Goal: Communication & Community: Answer question/provide support

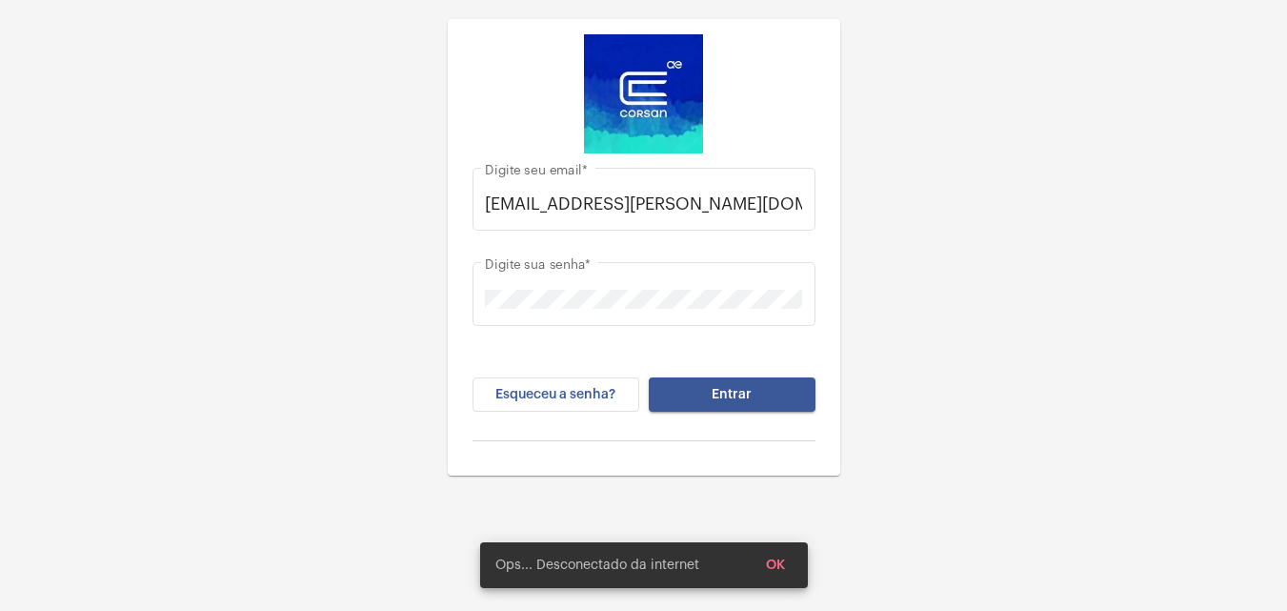
click at [736, 394] on span "Entrar" at bounding box center [732, 394] width 40 height 13
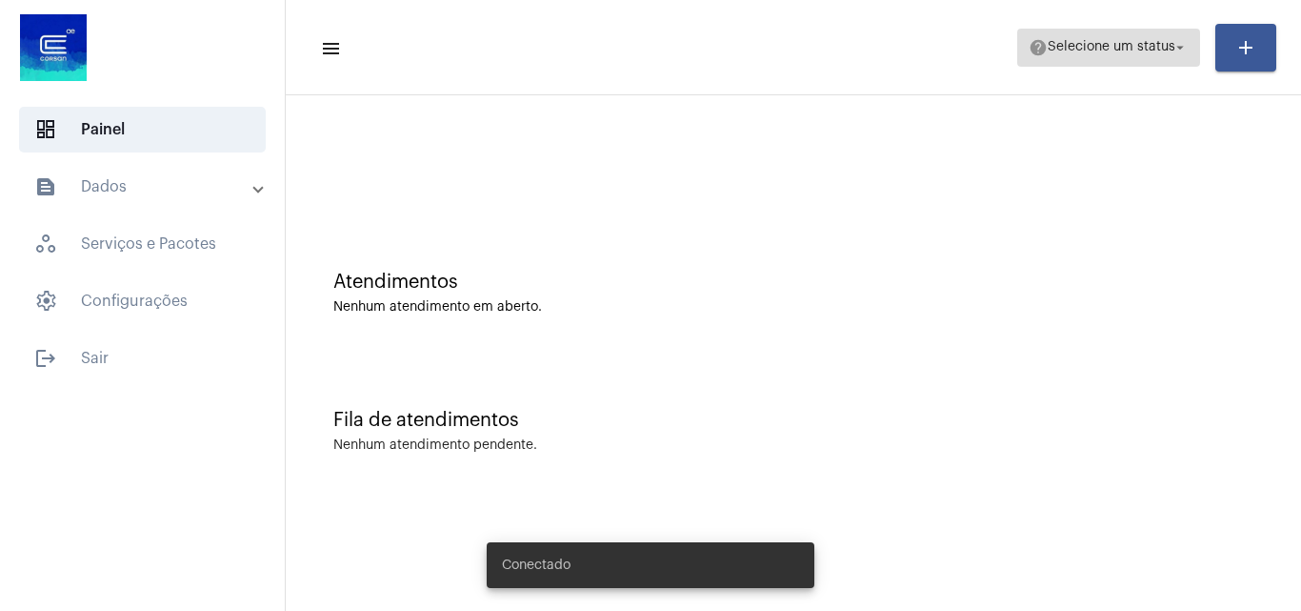
click at [1147, 35] on span "help Selecione um status arrow_drop_down" at bounding box center [1109, 47] width 160 height 34
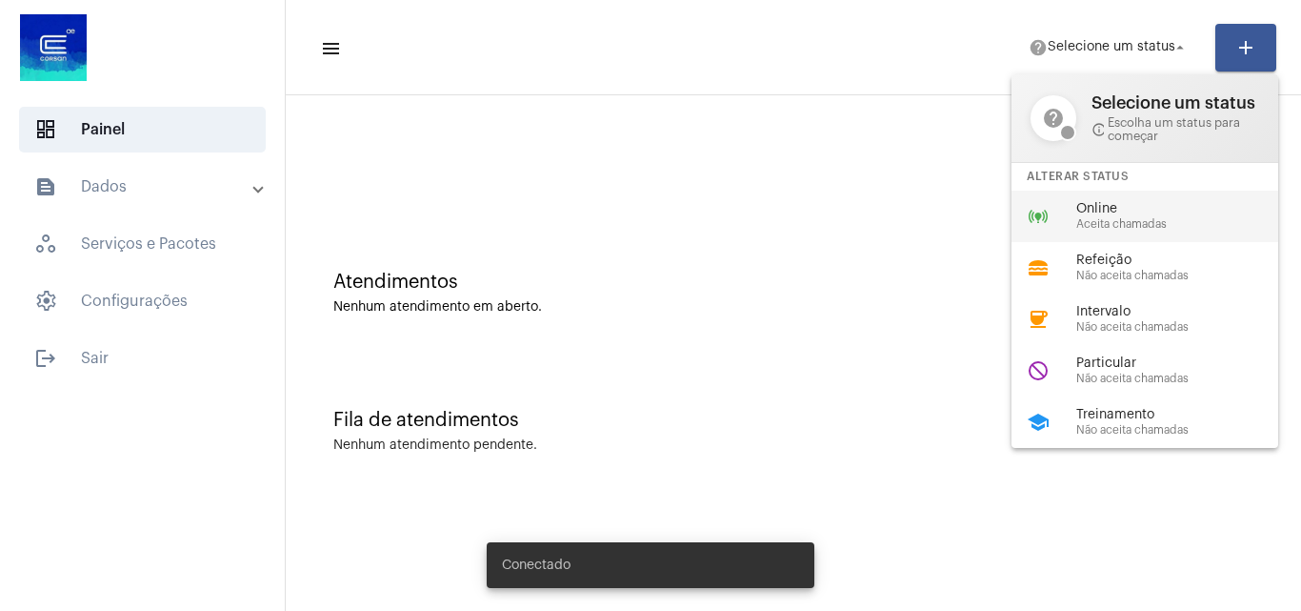
click at [1088, 222] on span "Aceita chamadas" at bounding box center [1185, 224] width 217 height 12
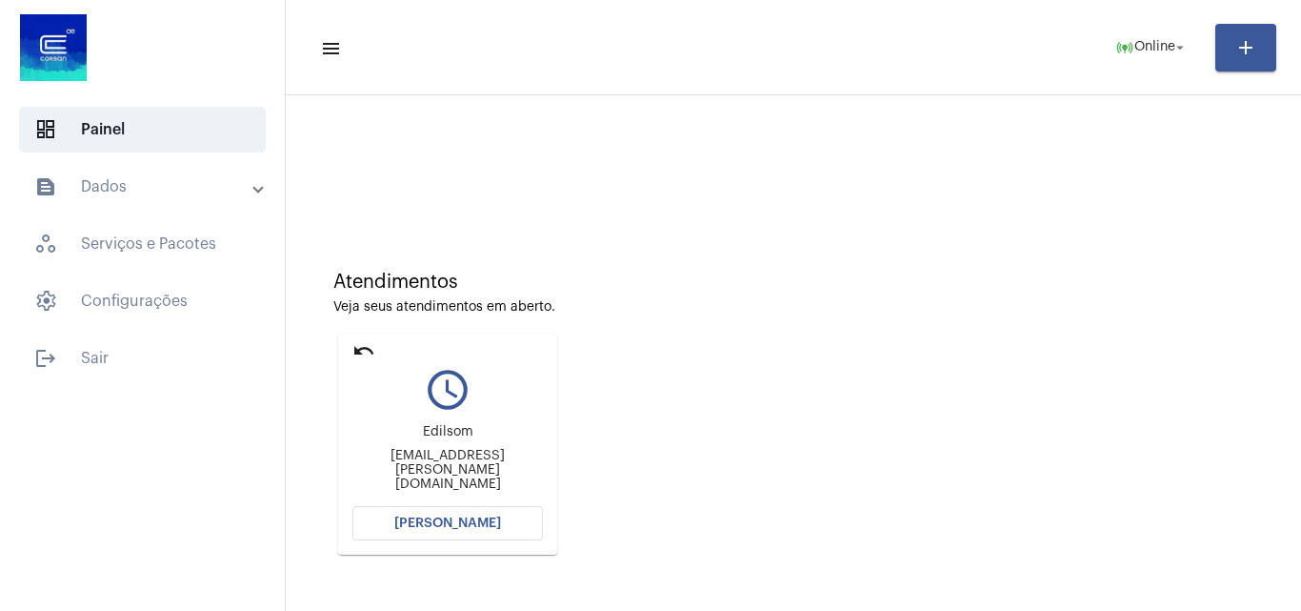
click at [459, 525] on span "[PERSON_NAME]" at bounding box center [447, 522] width 107 height 13
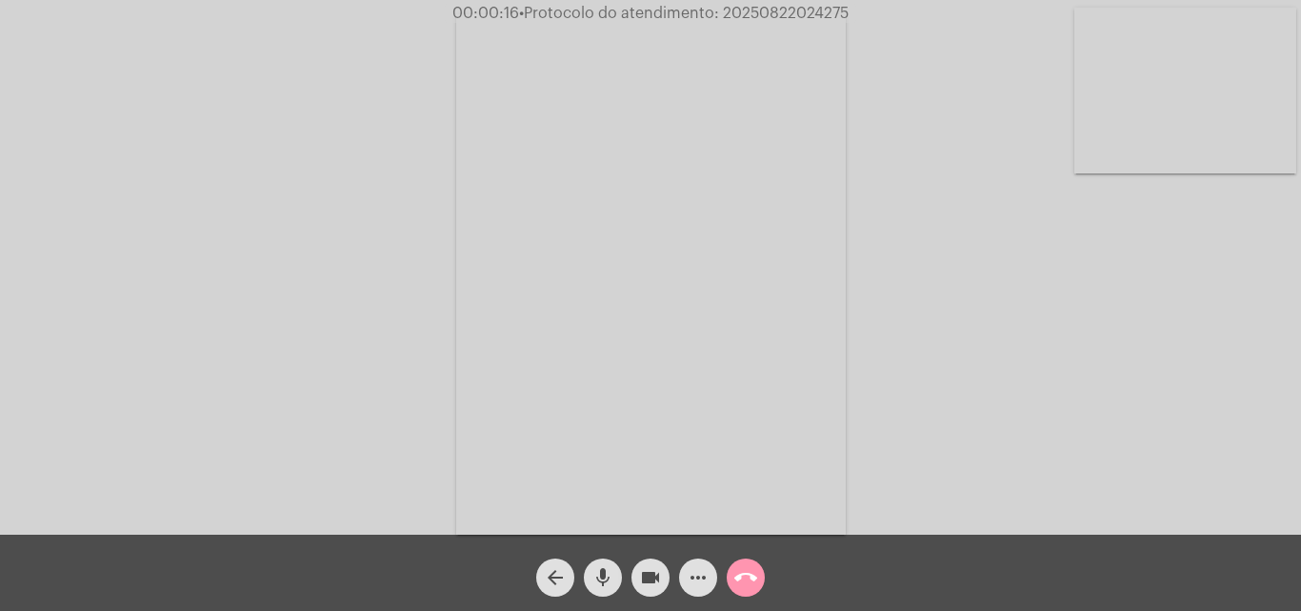
click at [601, 574] on mat-icon "mic" at bounding box center [603, 577] width 23 height 23
click at [892, 388] on div "Acessando Câmera e Microfone..." at bounding box center [651, 272] width 1298 height 534
click at [609, 571] on mat-icon "mic_off" at bounding box center [603, 577] width 23 height 23
click at [601, 572] on mat-icon "mic" at bounding box center [603, 577] width 23 height 23
click at [594, 585] on mat-icon "mic_off" at bounding box center [603, 577] width 23 height 23
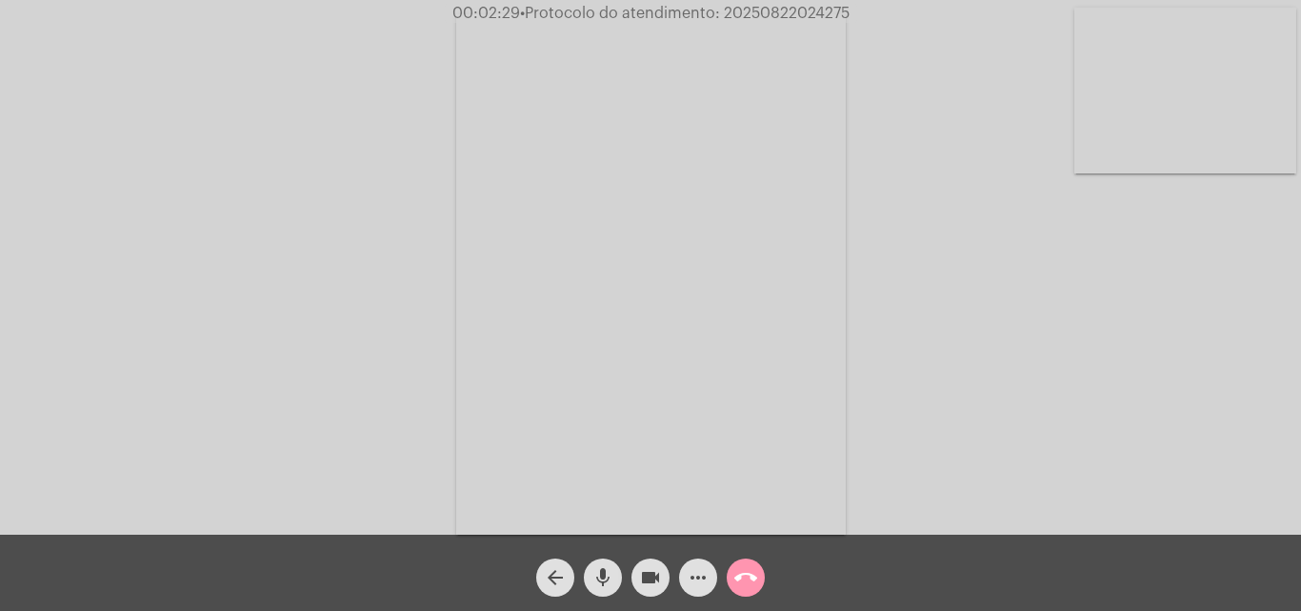
click at [614, 578] on button "mic" at bounding box center [603, 577] width 38 height 38
click at [645, 580] on mat-icon "videocam" at bounding box center [650, 577] width 23 height 23
click at [647, 572] on mat-icon "videocam_off" at bounding box center [650, 577] width 23 height 23
click at [599, 572] on mat-icon "mic_off" at bounding box center [603, 577] width 23 height 23
click at [701, 565] on span "more_horiz" at bounding box center [698, 577] width 23 height 38
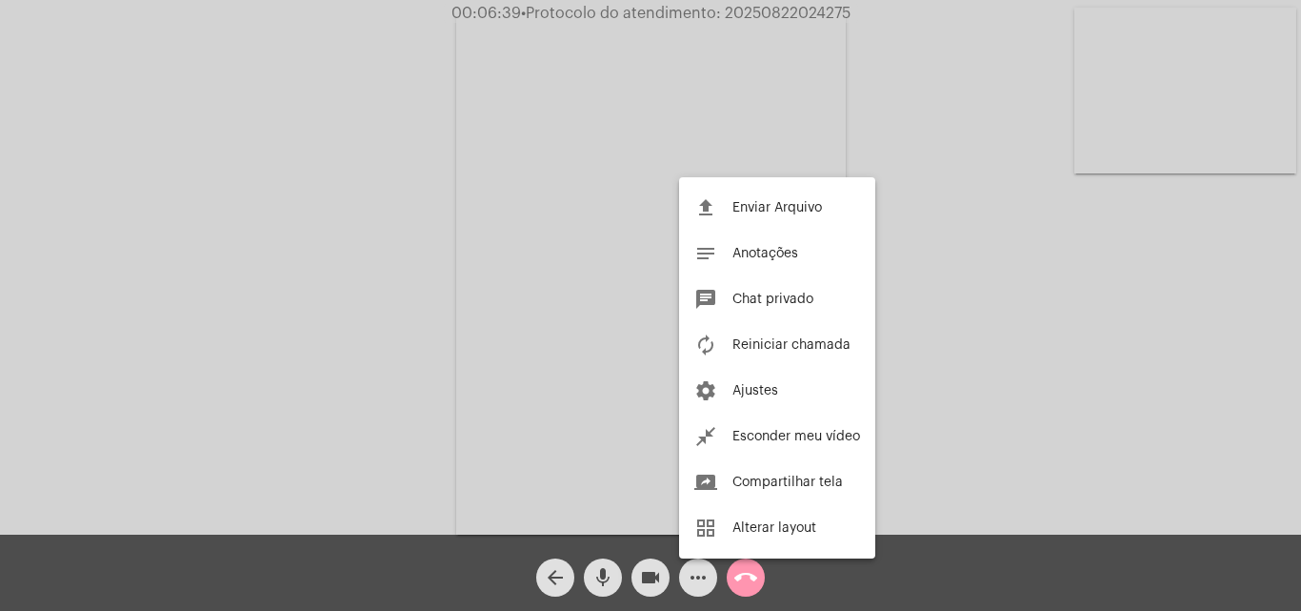
click at [359, 316] on div at bounding box center [650, 305] width 1301 height 611
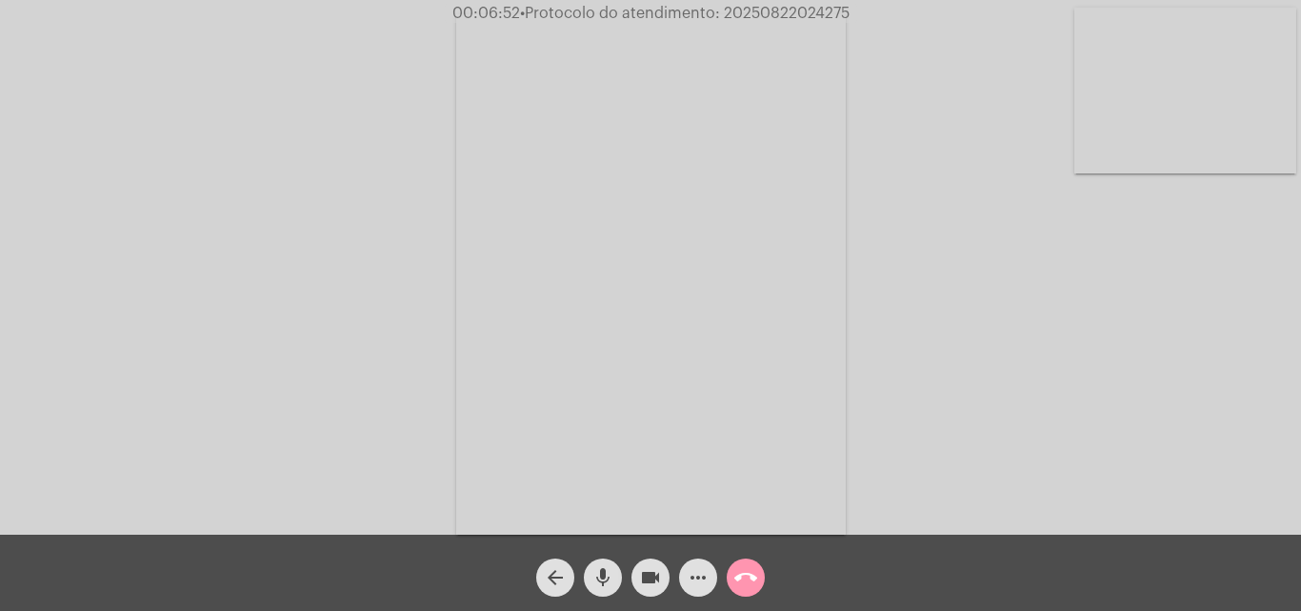
click at [698, 571] on mat-icon "more_horiz" at bounding box center [698, 577] width 23 height 23
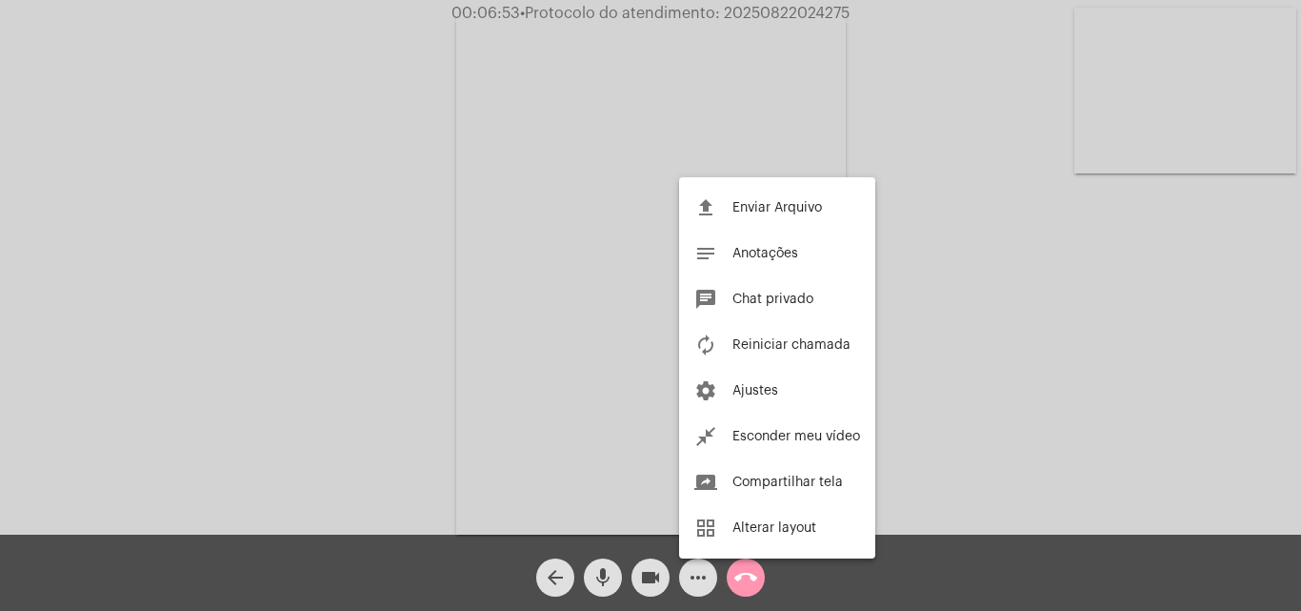
click at [371, 272] on div at bounding box center [650, 305] width 1301 height 611
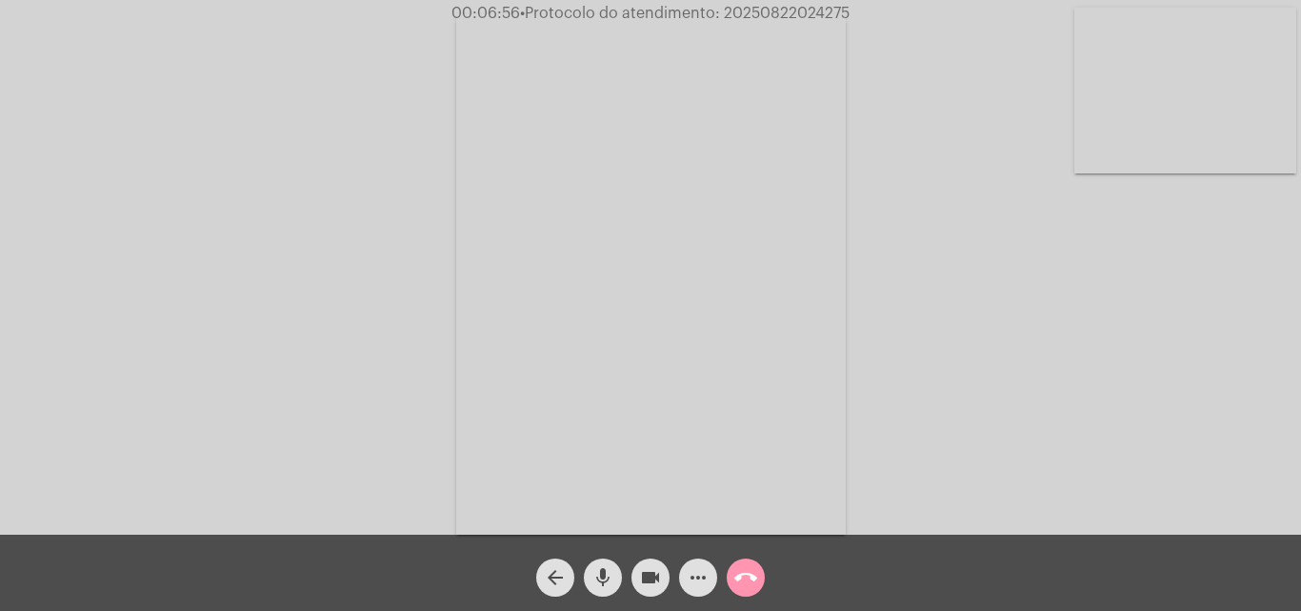
click at [696, 581] on mat-icon "more_horiz" at bounding box center [698, 577] width 23 height 23
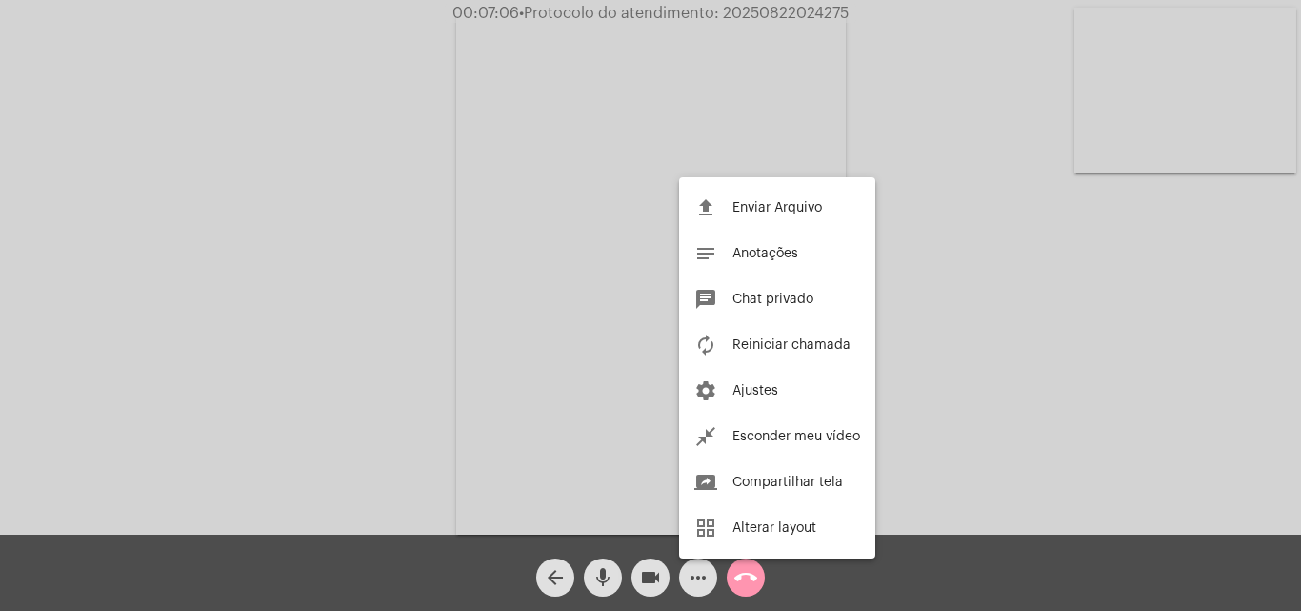
click at [387, 311] on div at bounding box center [650, 305] width 1301 height 611
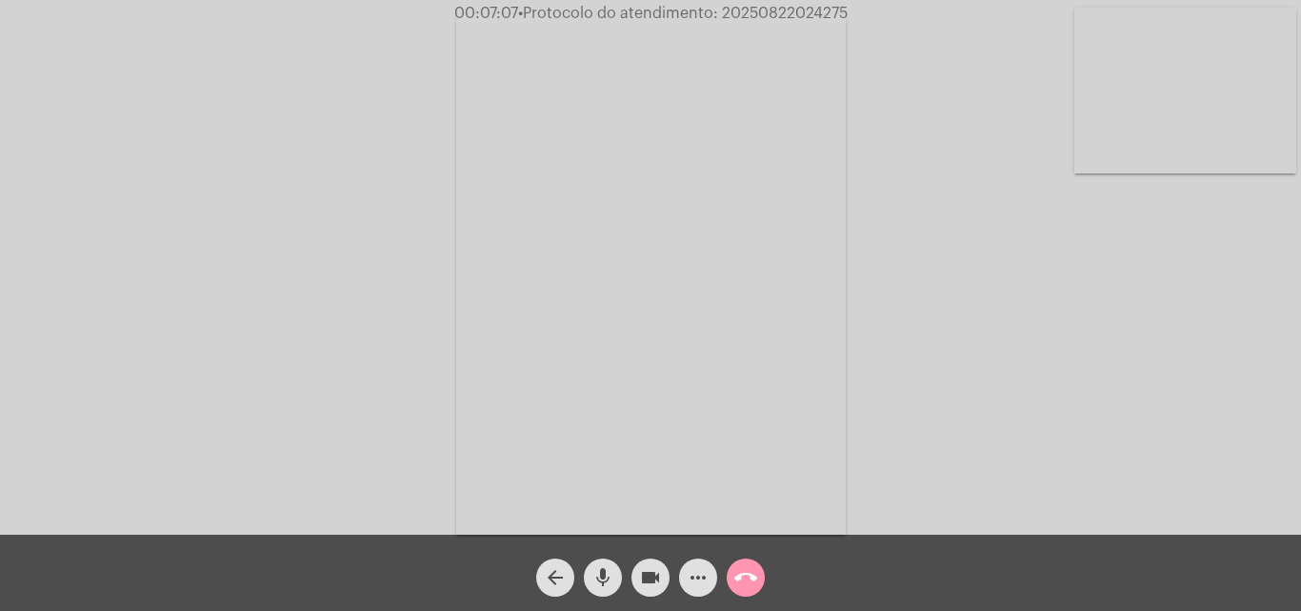
click at [611, 572] on mat-icon "mic" at bounding box center [603, 577] width 23 height 23
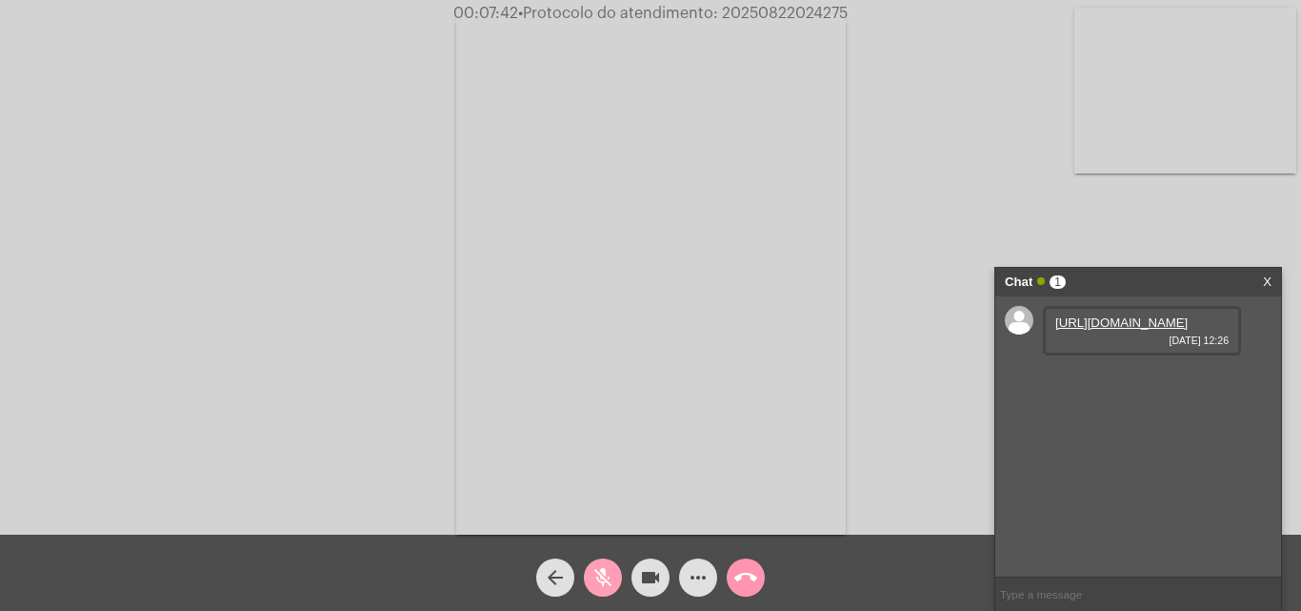
click at [600, 569] on mat-icon "mic_off" at bounding box center [603, 577] width 23 height 23
click at [1121, 330] on link "https://neft-transfer-bucket.s3.amazonaws.com/temp-2db25edb-51e2-af94-4dc6-9f50…" at bounding box center [1122, 322] width 132 height 14
click at [605, 575] on mat-icon "mic" at bounding box center [603, 577] width 23 height 23
click at [610, 572] on mat-icon "mic_off" at bounding box center [603, 577] width 23 height 23
click at [602, 571] on mat-icon "mic" at bounding box center [603, 577] width 23 height 23
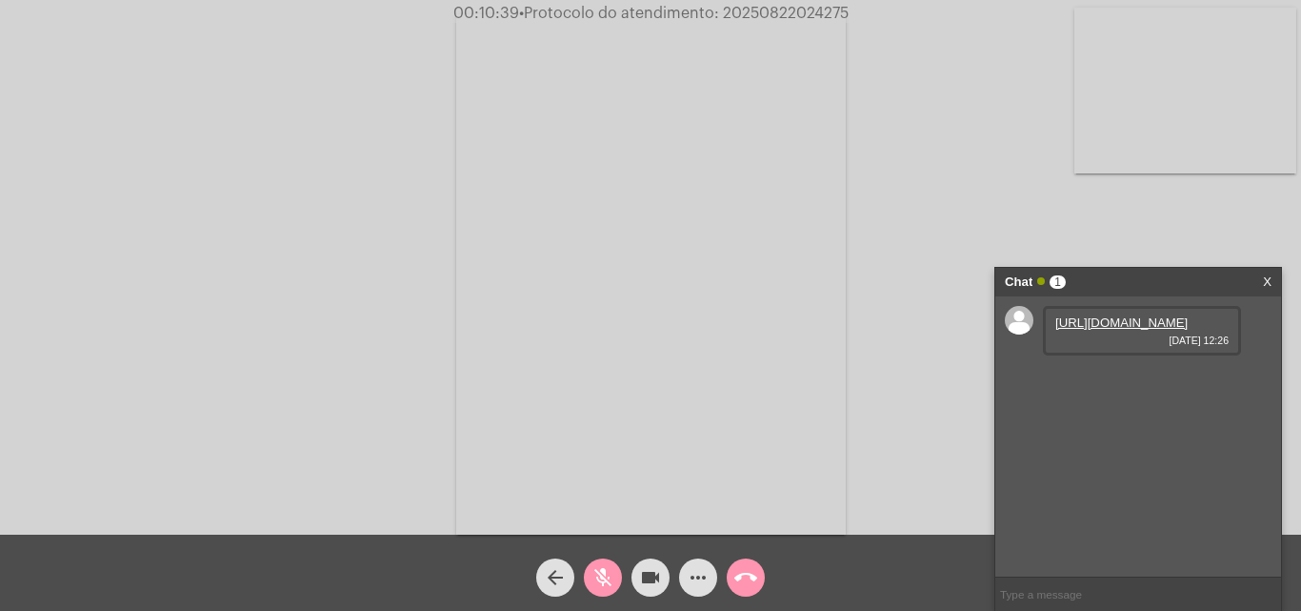
click at [616, 568] on button "mic_off" at bounding box center [603, 577] width 38 height 38
click at [610, 584] on mat-icon "mic" at bounding box center [603, 577] width 23 height 23
click at [600, 578] on mat-icon "mic_off" at bounding box center [603, 577] width 23 height 23
click at [602, 575] on mat-icon "mic" at bounding box center [603, 577] width 23 height 23
click at [596, 577] on mat-icon "mic_off" at bounding box center [603, 577] width 23 height 23
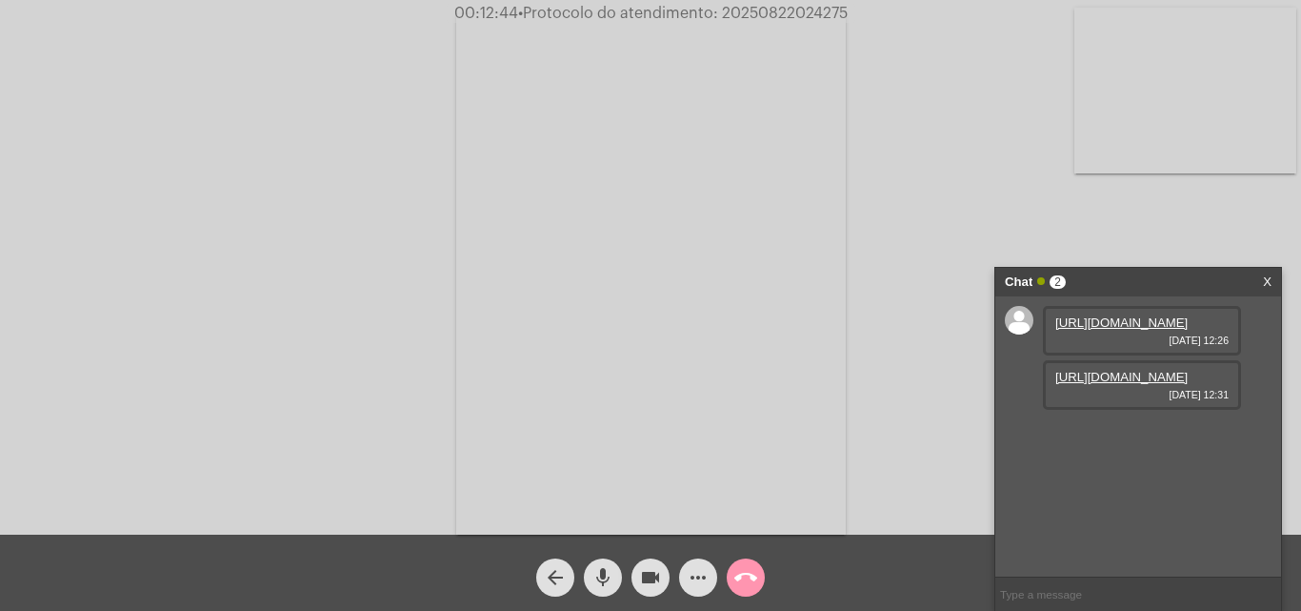
click at [1099, 384] on link "https://neft-transfer-bucket.s3.amazonaws.com/temp-2c49abf4-4e3c-8dc1-adee-66df…" at bounding box center [1122, 377] width 132 height 14
click at [101, 220] on div "Acessando Câmera e Microfone..." at bounding box center [651, 272] width 1298 height 534
click at [599, 568] on mat-icon "mic" at bounding box center [603, 577] width 23 height 23
click at [596, 580] on mat-icon "mic_off" at bounding box center [603, 577] width 23 height 23
click at [695, 572] on mat-icon "more_horiz" at bounding box center [698, 577] width 23 height 23
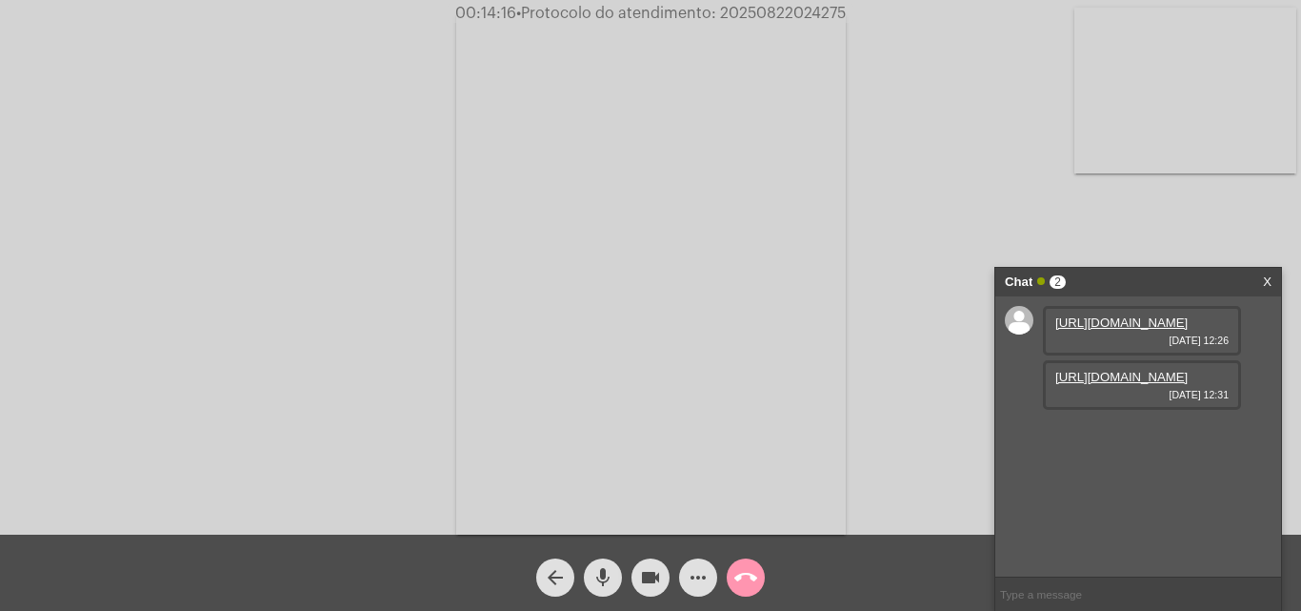
click at [1085, 599] on input "text" at bounding box center [1139, 593] width 286 height 33
click at [602, 574] on mat-icon "mic" at bounding box center [603, 577] width 23 height 23
click at [1266, 277] on link "X" at bounding box center [1267, 282] width 9 height 29
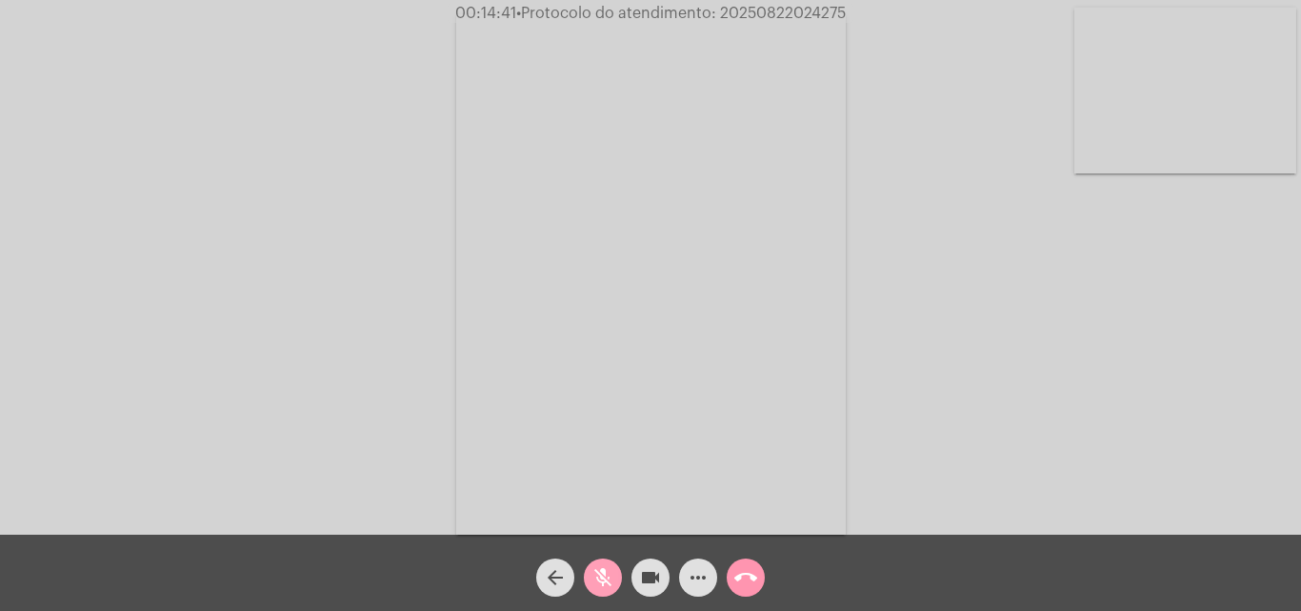
click at [604, 572] on mat-icon "mic_off" at bounding box center [603, 577] width 23 height 23
click at [694, 582] on mat-icon "more_horiz" at bounding box center [698, 577] width 23 height 23
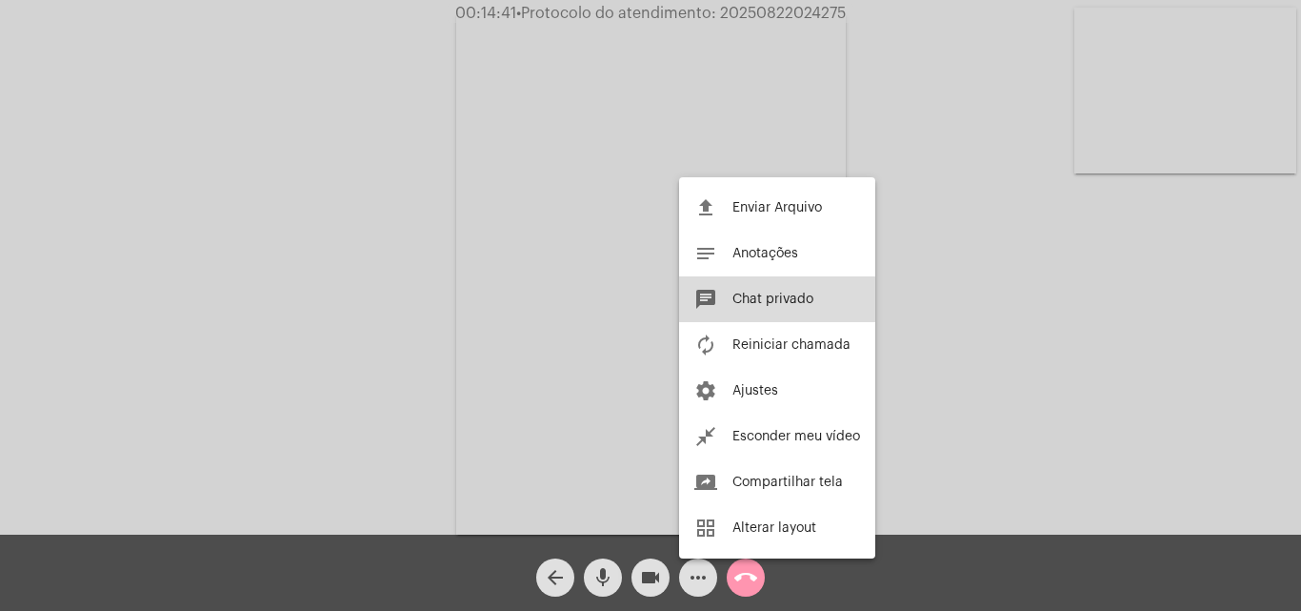
click at [778, 298] on span "Chat privado" at bounding box center [773, 298] width 81 height 13
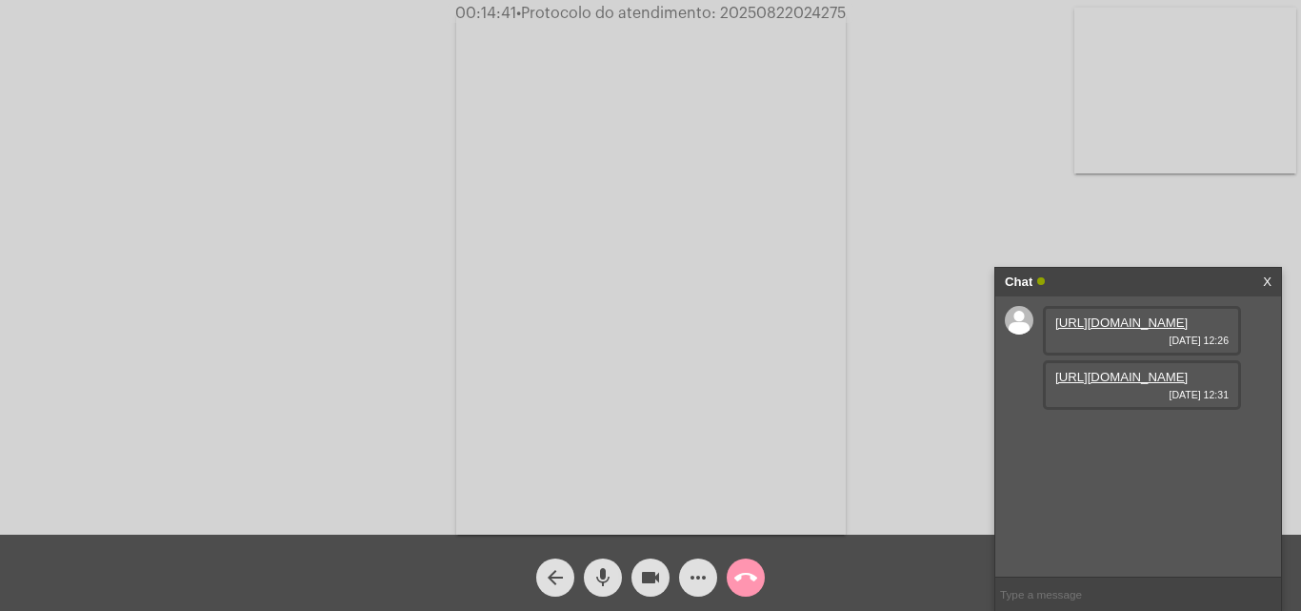
click at [1068, 590] on input "text" at bounding box center [1139, 593] width 286 height 33
click at [1071, 594] on input "text" at bounding box center [1139, 593] width 286 height 33
click at [1130, 597] on input "text" at bounding box center [1139, 593] width 286 height 33
drag, startPoint x: 949, startPoint y: 224, endPoint x: 713, endPoint y: 190, distance: 238.7
click at [949, 224] on div "Acessando Câmera e Microfone..." at bounding box center [651, 272] width 1298 height 534
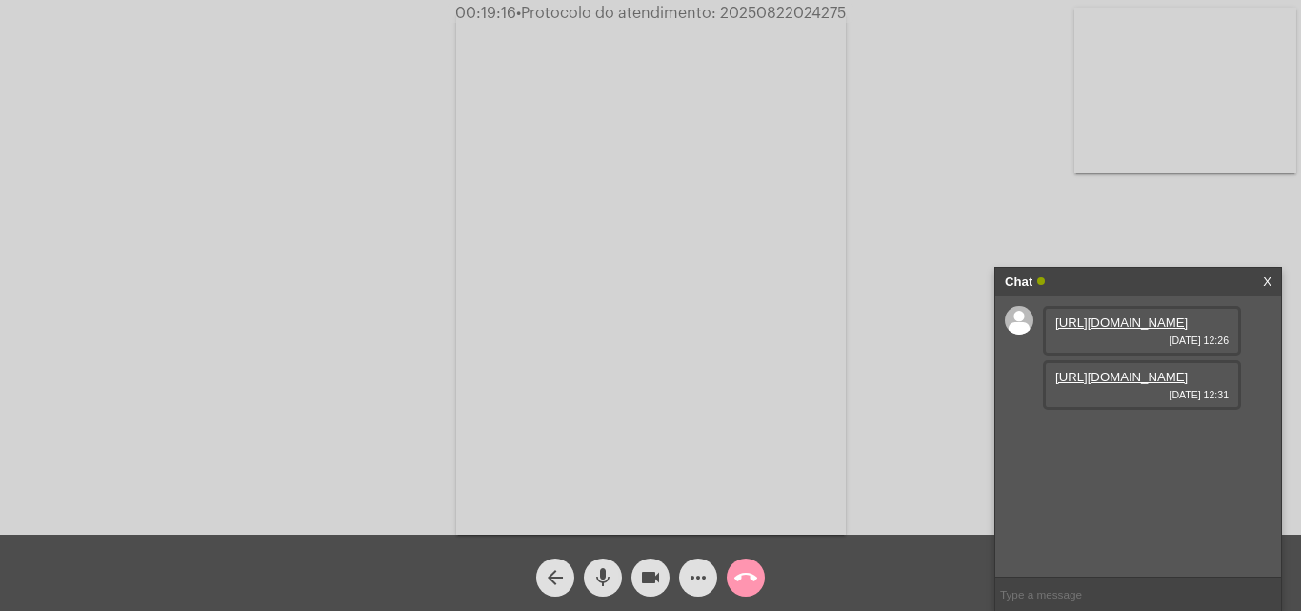
click at [1023, 587] on input "text" at bounding box center [1139, 593] width 286 height 33
paste input "14 Dias, 11 Horas e 22 Minutos até o vencimento!"
type input "14 Dias, 11 Horas e 22 Minutos até o vencimento!"
click at [764, 8] on span "• Protocolo do atendimento: 20250822024275" at bounding box center [683, 13] width 330 height 15
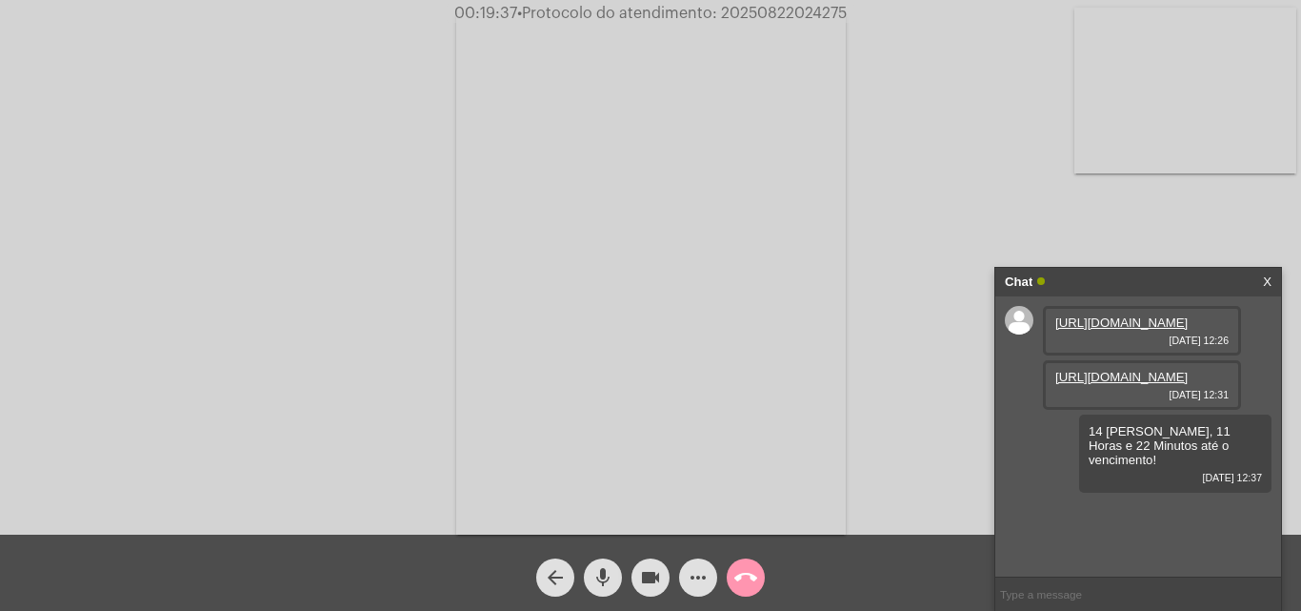
copy span "20250822024275"
click at [1043, 600] on input "text" at bounding box center [1139, 593] width 286 height 33
paste input "20250822024275"
type input "20250822024275"
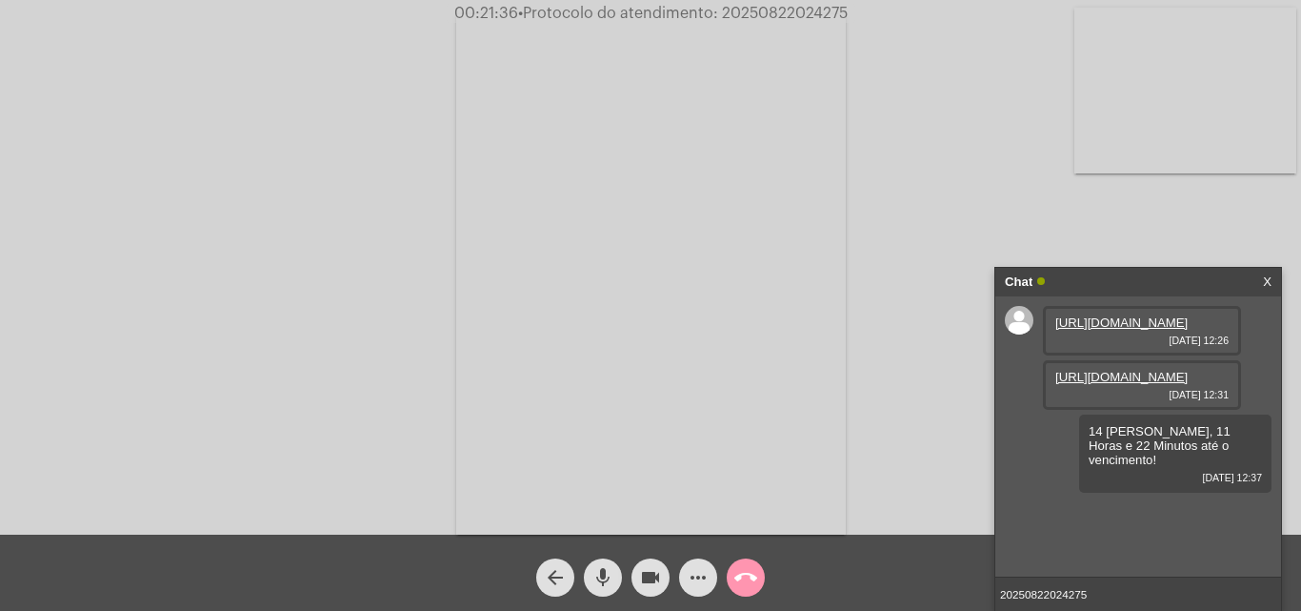
click at [1107, 600] on input "20250822024275" at bounding box center [1139, 593] width 286 height 33
click at [751, 574] on mat-icon "call_end" at bounding box center [745, 577] width 23 height 23
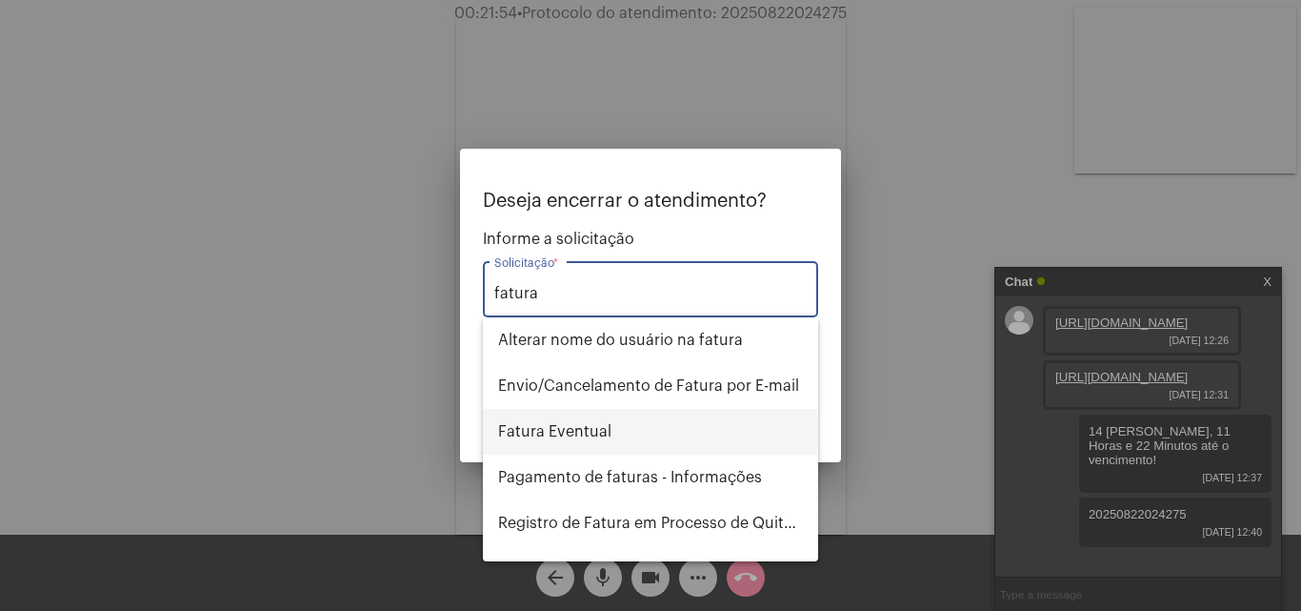
click at [614, 438] on span "Fatura Eventual" at bounding box center [650, 432] width 305 height 46
type input "Fatura Eventual"
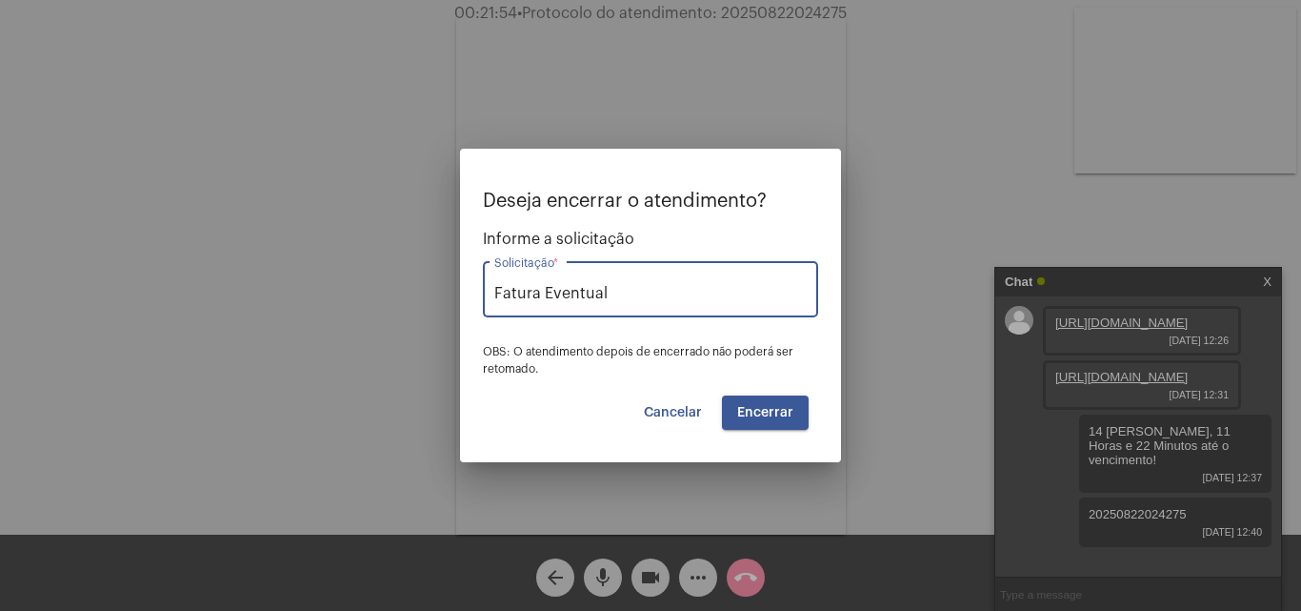
click at [759, 406] on span "Encerrar" at bounding box center [765, 412] width 56 height 13
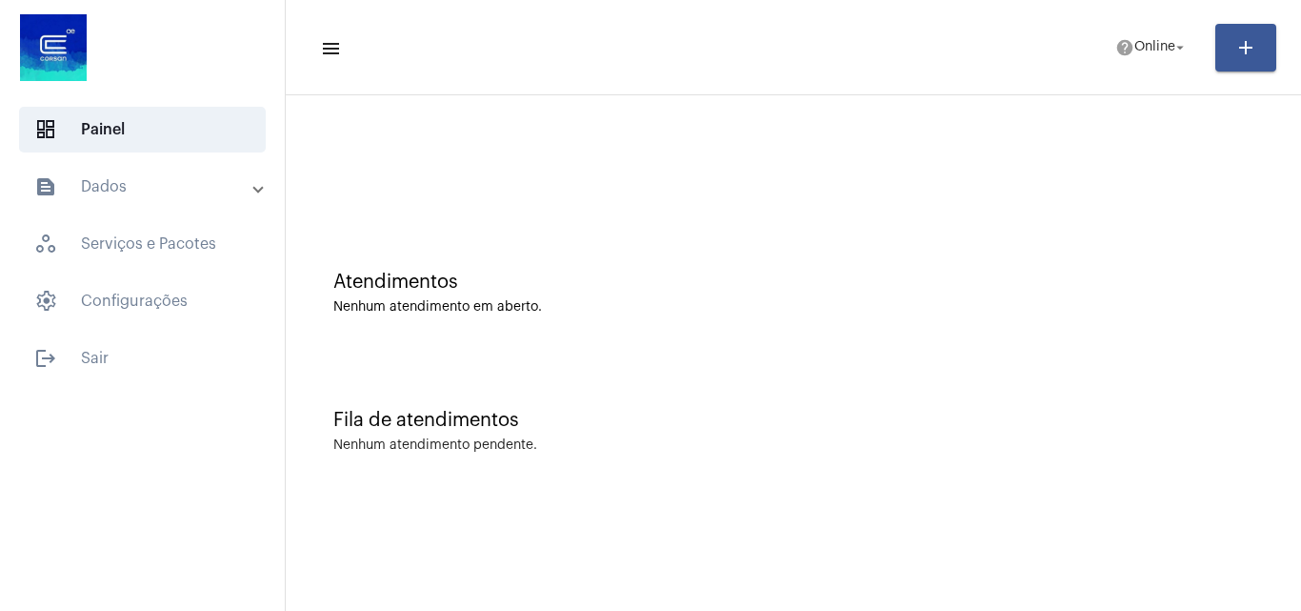
click at [1150, 26] on mat-toolbar-row "menu help Online arrow_drop_down add" at bounding box center [794, 47] width 1016 height 61
click at [1162, 61] on span "help Online arrow_drop_down" at bounding box center [1152, 47] width 73 height 34
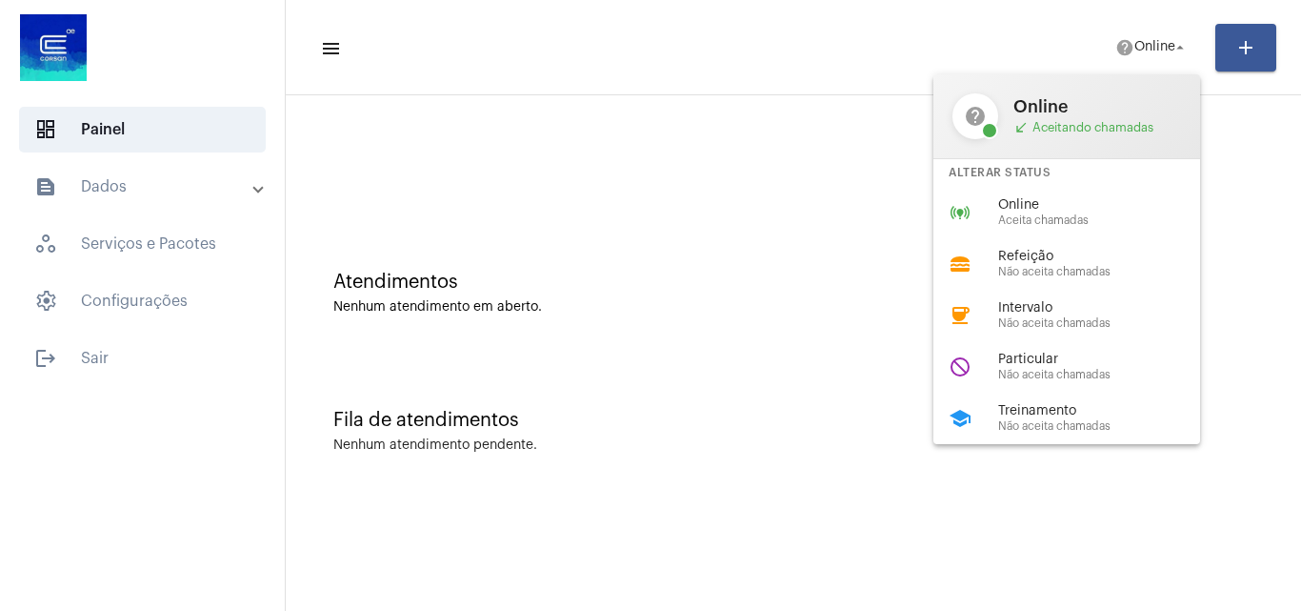
click at [1070, 408] on span "Treinamento" at bounding box center [1106, 411] width 217 height 14
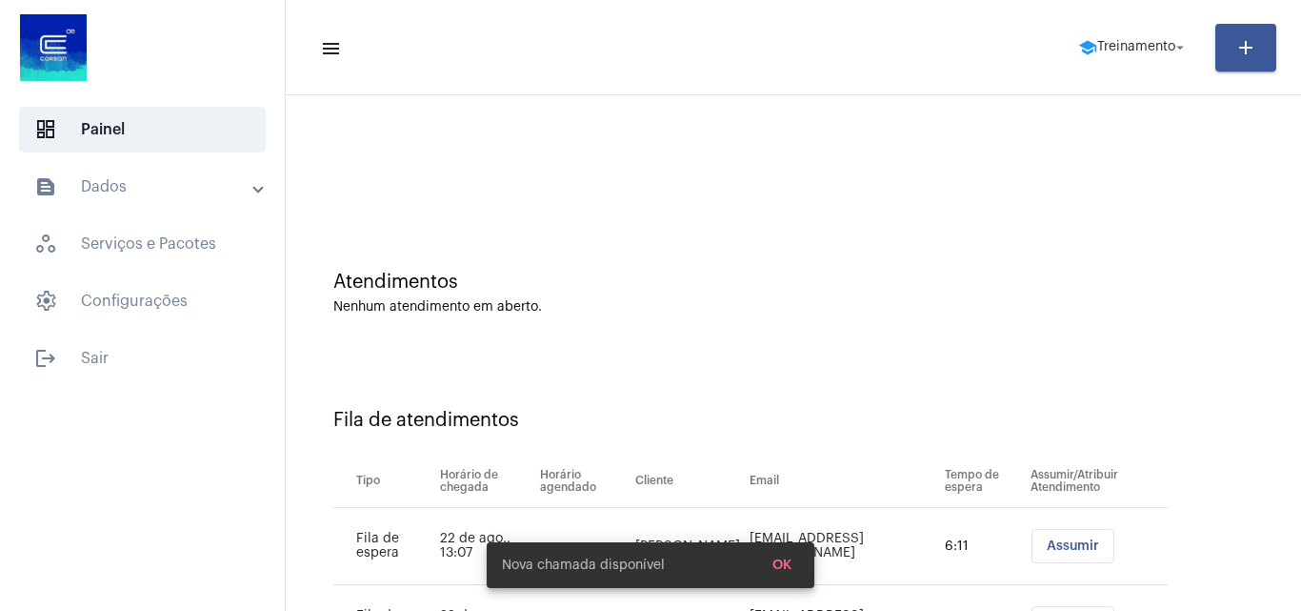
scroll to position [103, 0]
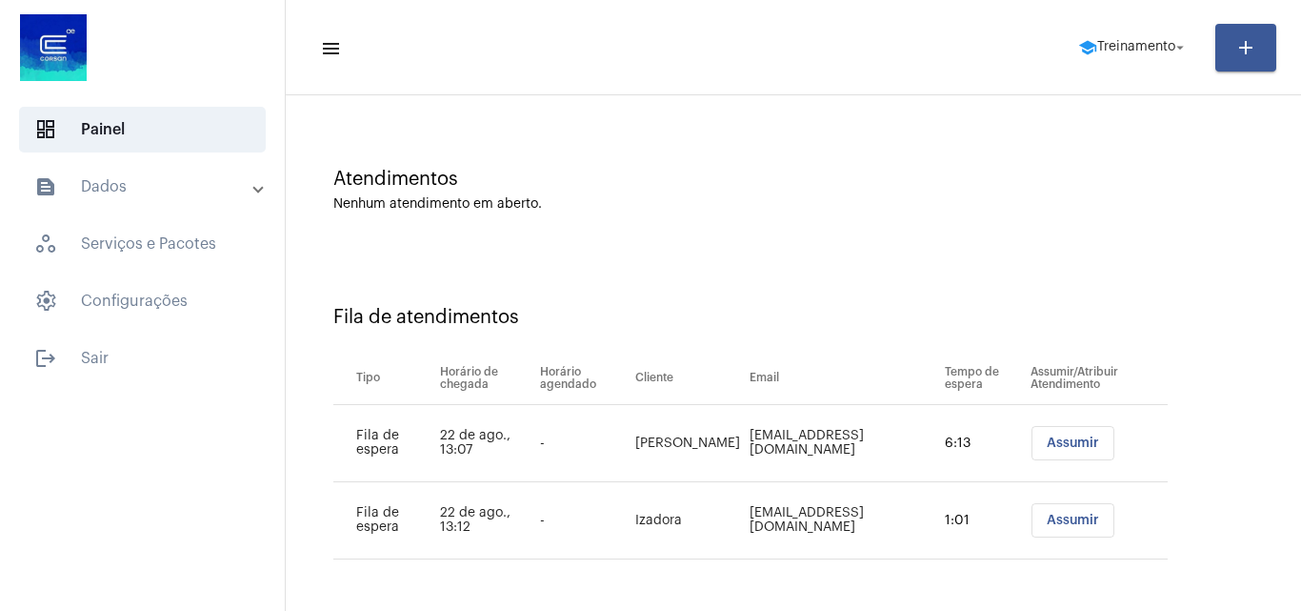
click at [1047, 436] on span "Assumir" at bounding box center [1073, 442] width 52 height 13
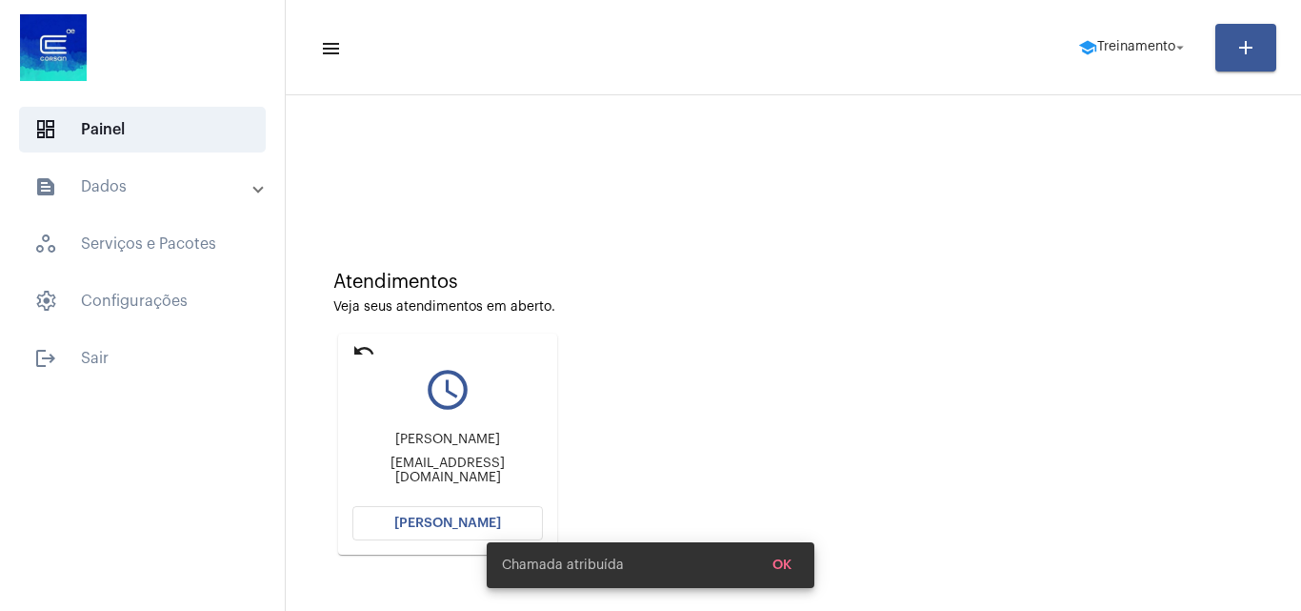
scroll to position [271, 0]
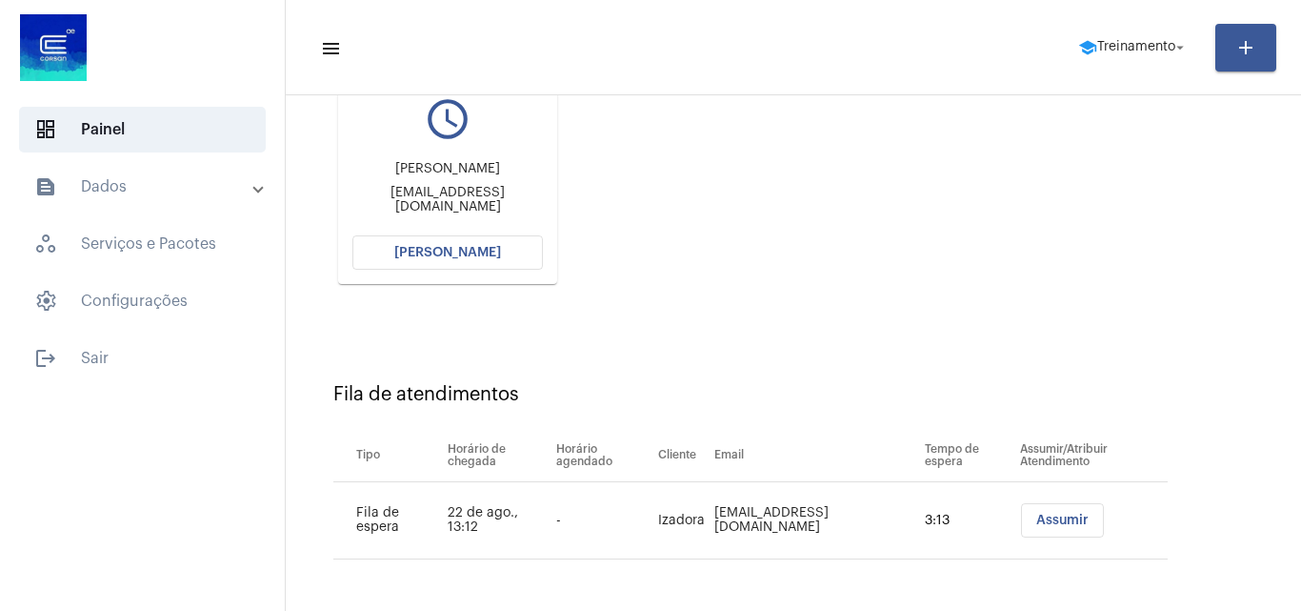
click at [1040, 519] on span "Assumir" at bounding box center [1062, 519] width 52 height 13
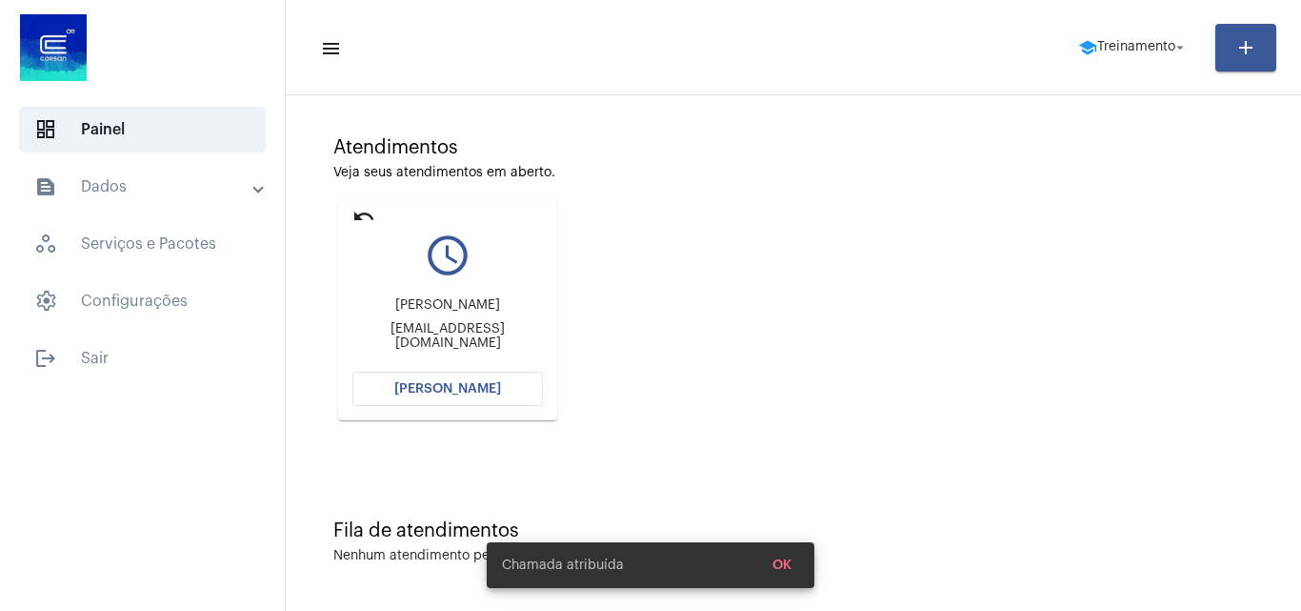
scroll to position [0, 0]
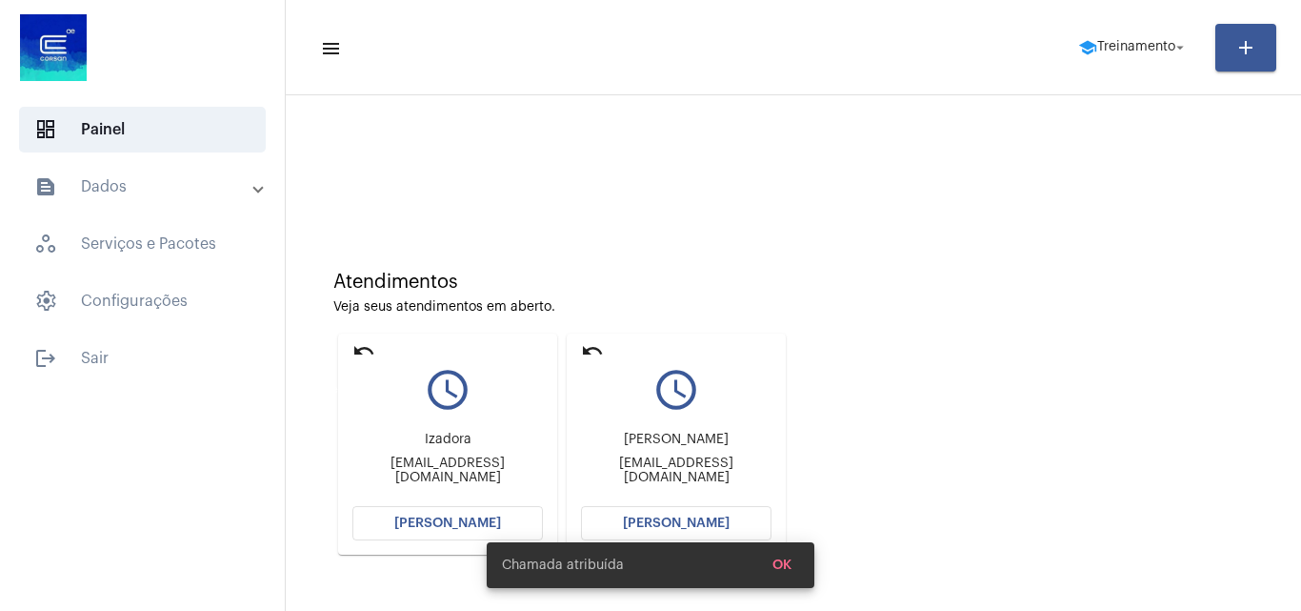
click at [359, 344] on mat-icon "undo" at bounding box center [363, 350] width 23 height 23
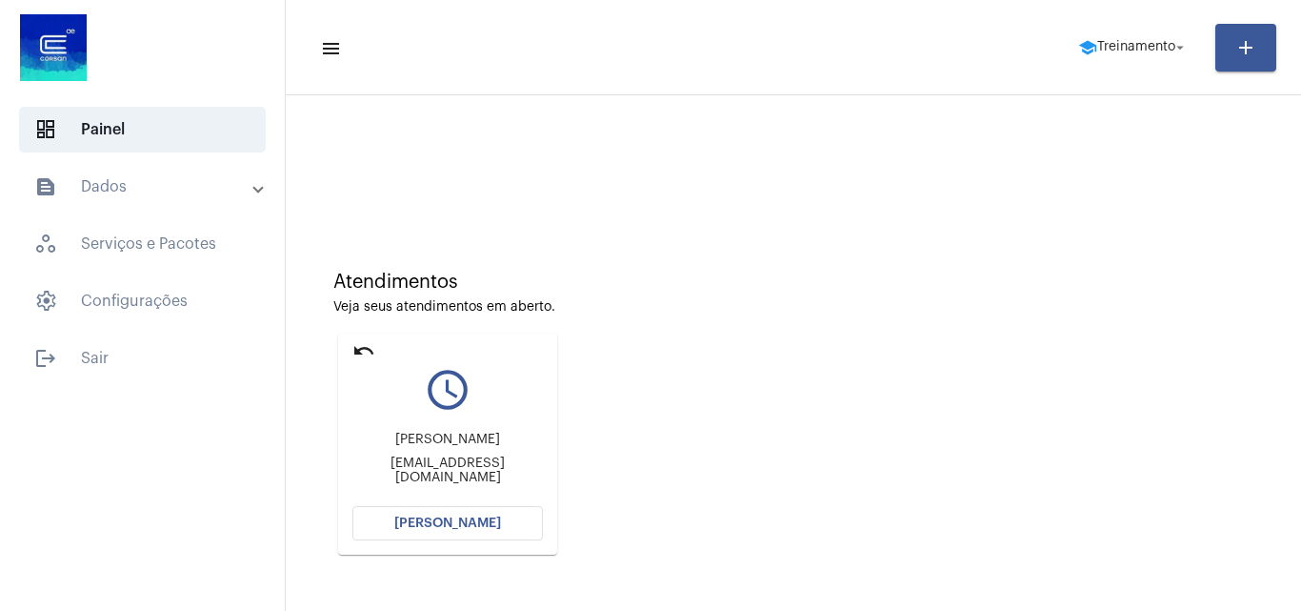
click at [444, 520] on span "[PERSON_NAME]" at bounding box center [447, 522] width 107 height 13
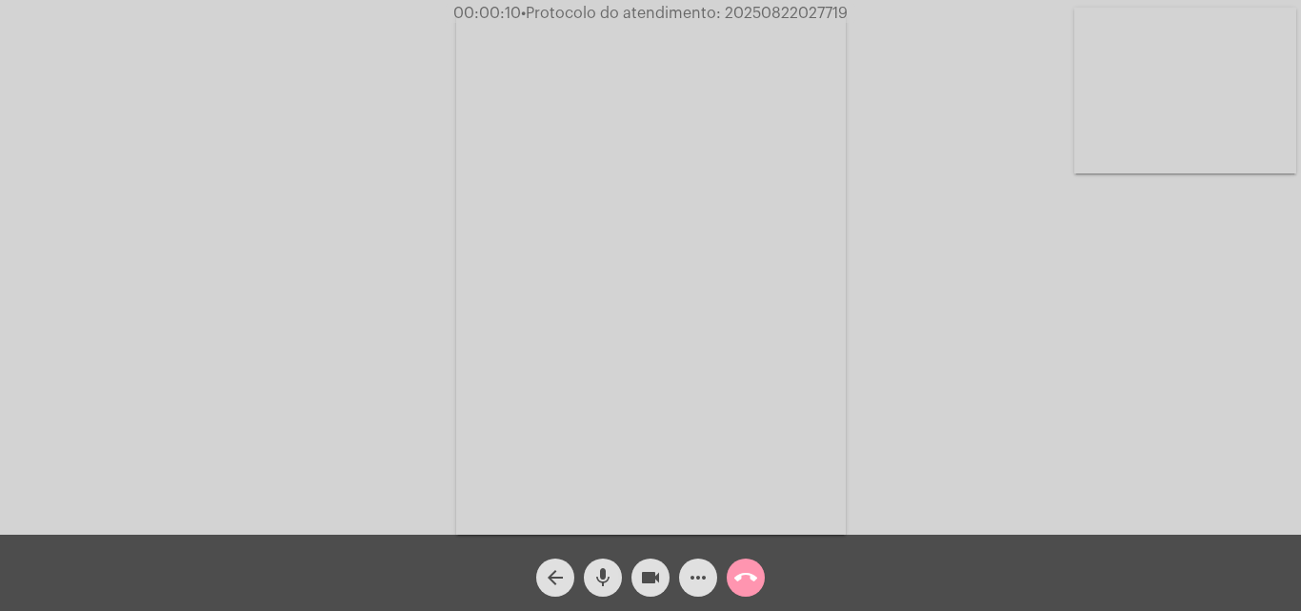
click at [964, 400] on div "Acessando Câmera e Microfone..." at bounding box center [651, 272] width 1298 height 534
click at [614, 575] on mat-icon "mic" at bounding box center [603, 577] width 23 height 23
click at [596, 576] on mat-icon "mic_off" at bounding box center [603, 577] width 23 height 23
click at [690, 579] on mat-icon "more_horiz" at bounding box center [698, 577] width 23 height 23
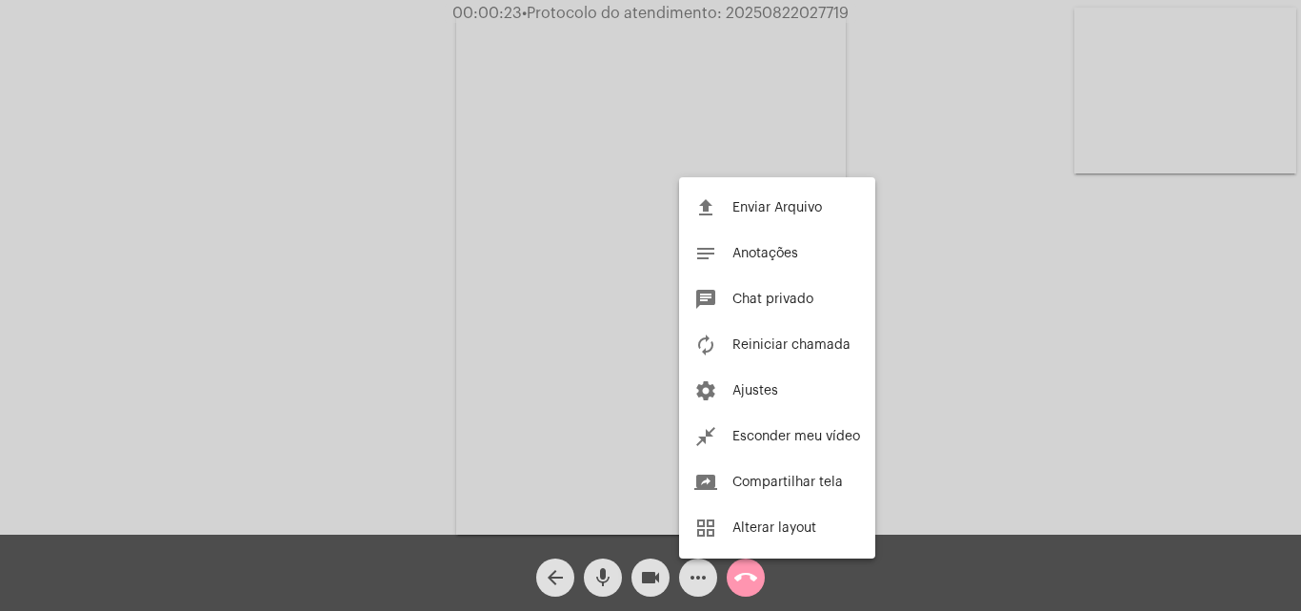
click at [361, 246] on div at bounding box center [650, 305] width 1301 height 611
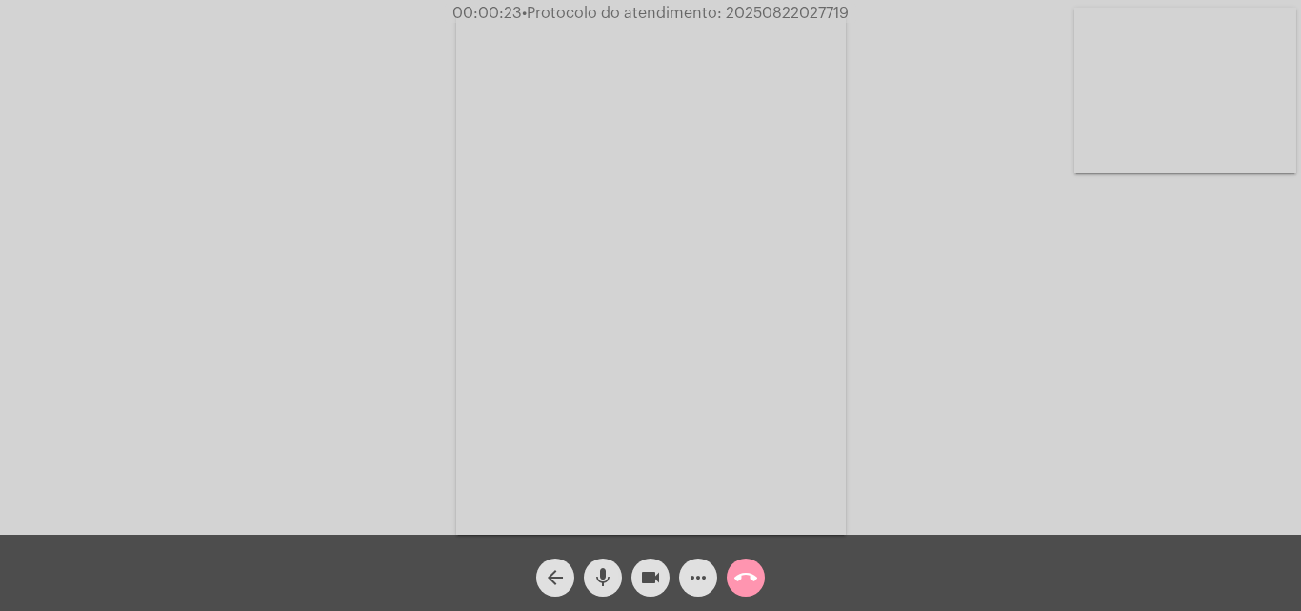
click at [594, 572] on mat-icon "mic" at bounding box center [603, 577] width 23 height 23
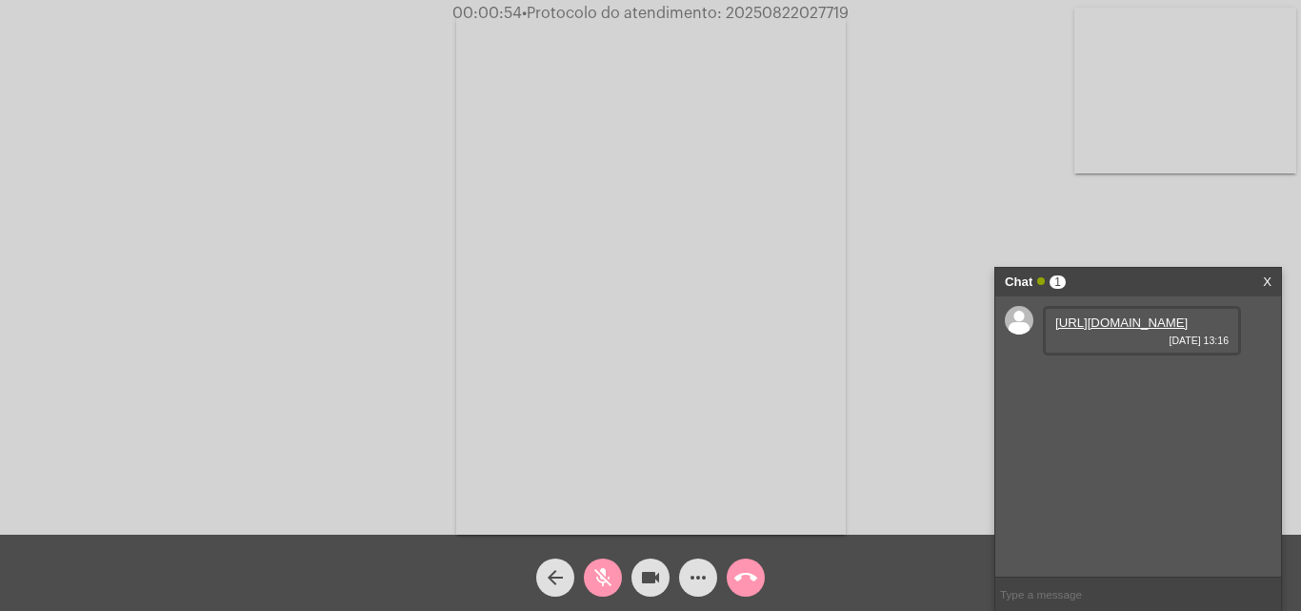
click at [1129, 330] on link "https://neft-transfer-bucket.s3.amazonaws.com/temp-a1e31692-20f1-44c5-d28a-1780…" at bounding box center [1122, 322] width 132 height 14
click at [601, 575] on mat-icon "mic_off" at bounding box center [603, 577] width 23 height 23
click at [609, 580] on mat-icon "mic" at bounding box center [603, 577] width 23 height 23
click at [603, 576] on mat-icon "mic_off" at bounding box center [603, 577] width 23 height 23
click at [602, 574] on mat-icon "mic" at bounding box center [603, 577] width 23 height 23
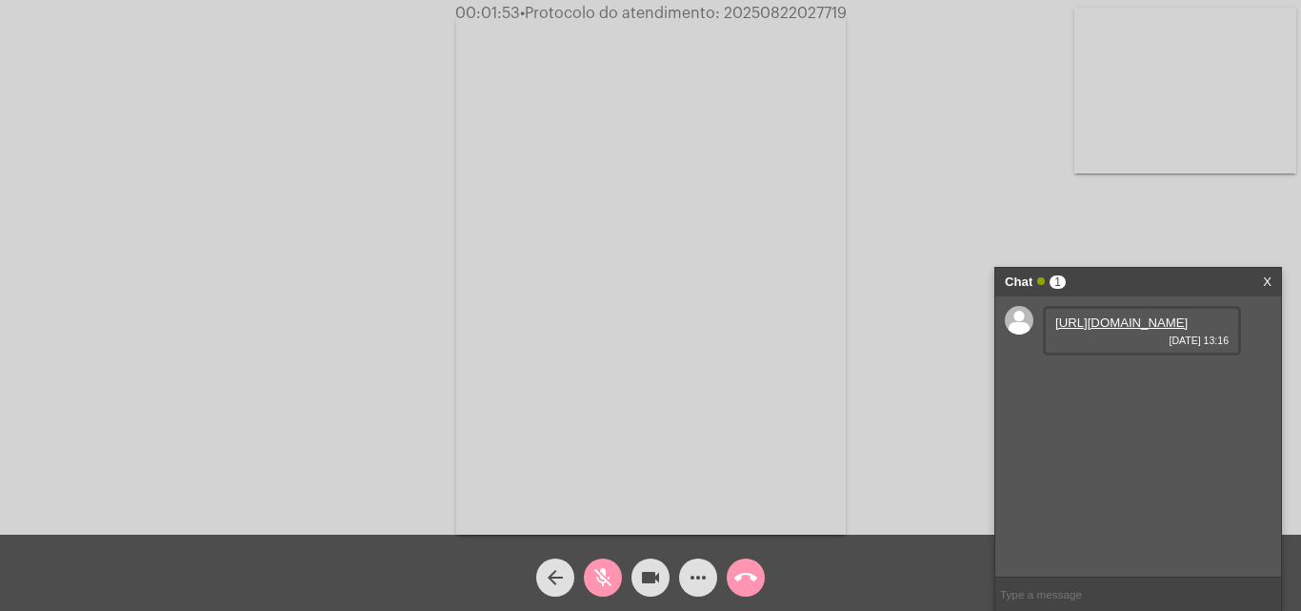
click at [595, 581] on mat-icon "mic_off" at bounding box center [603, 577] width 23 height 23
click at [613, 570] on mat-icon "mic" at bounding box center [603, 577] width 23 height 23
click at [606, 569] on mat-icon "mic_off" at bounding box center [603, 577] width 23 height 23
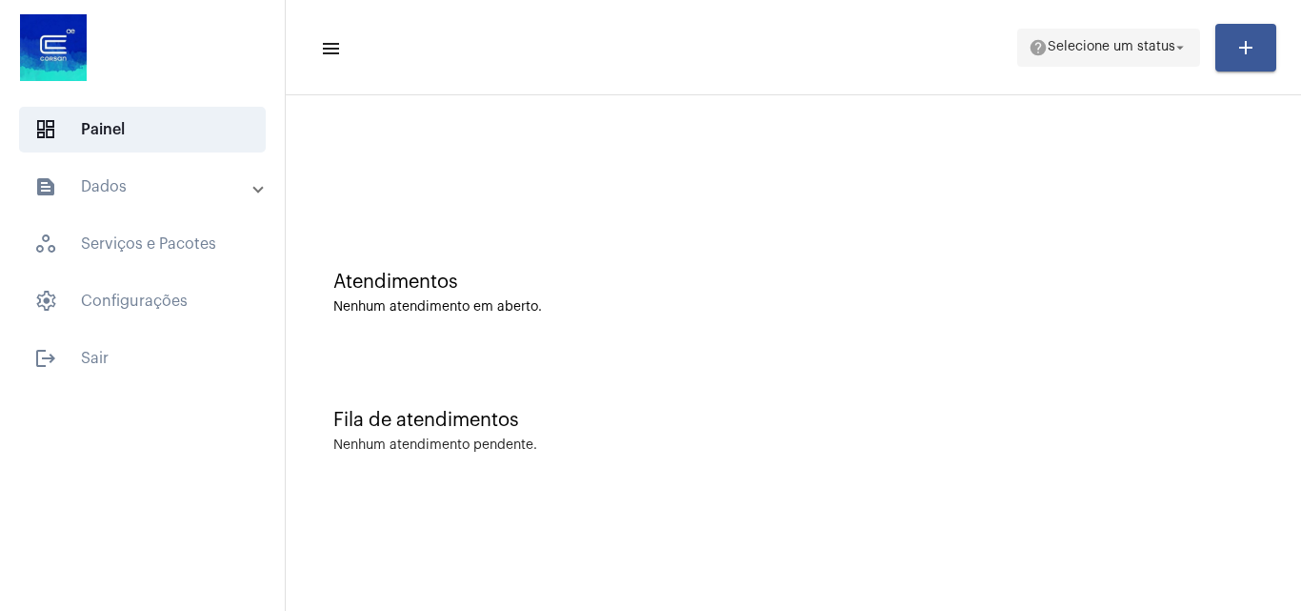
click at [1048, 47] on span "Selecione um status" at bounding box center [1112, 47] width 128 height 13
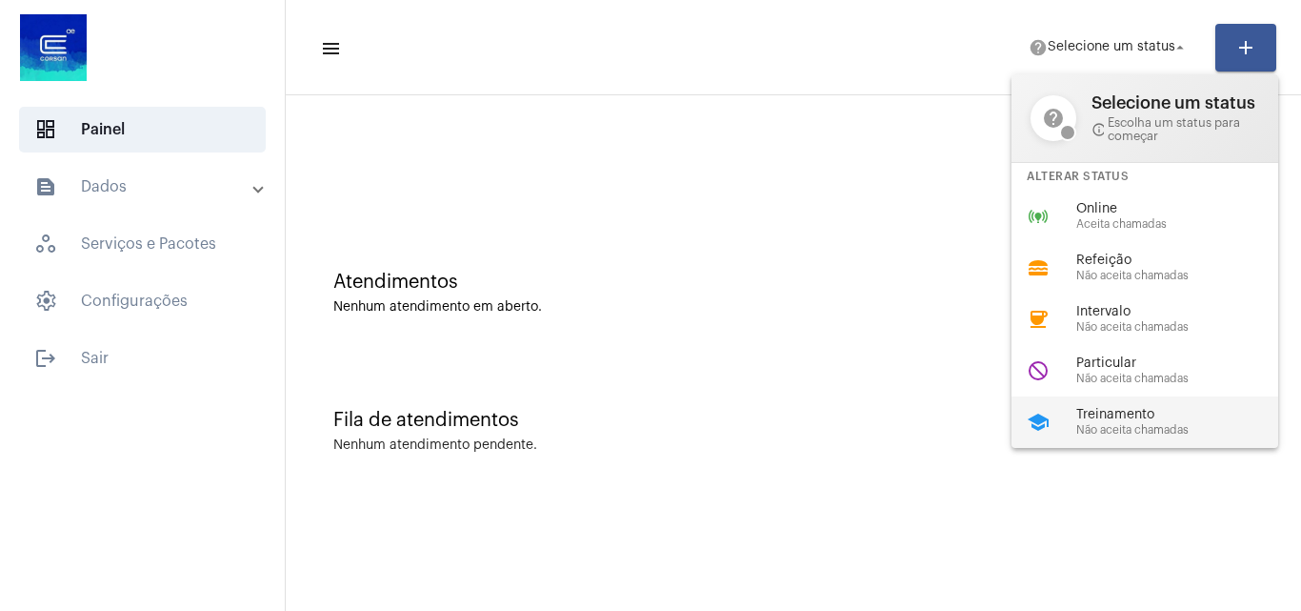
click at [1096, 418] on span "Treinamento" at bounding box center [1185, 415] width 217 height 14
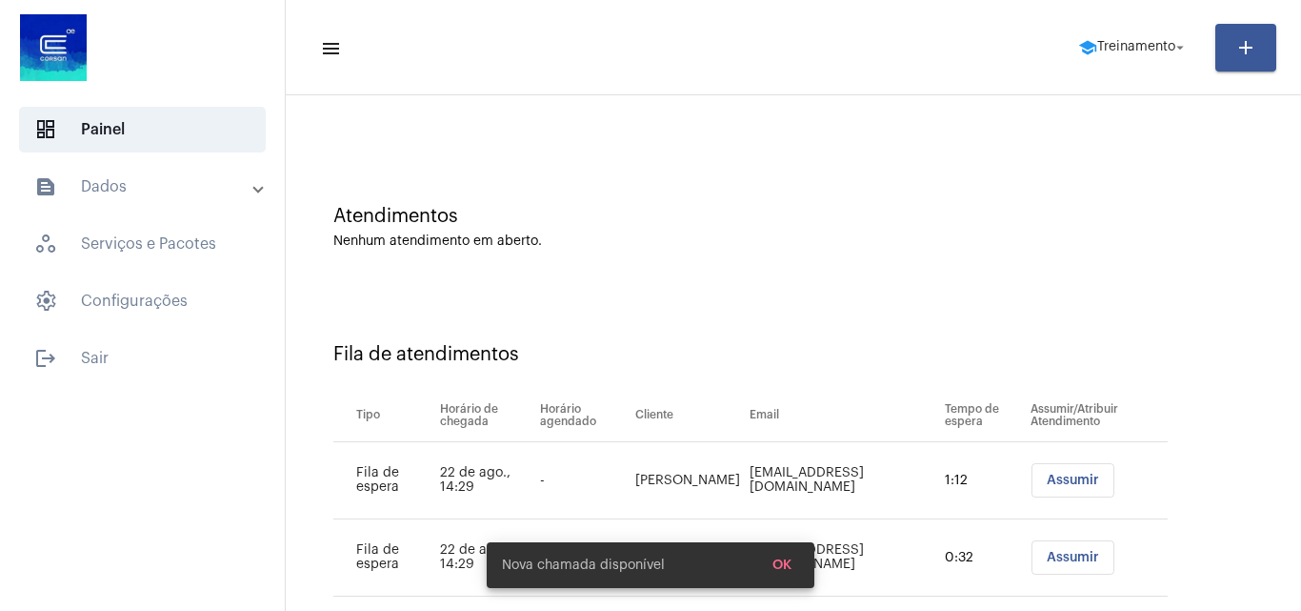
scroll to position [103, 0]
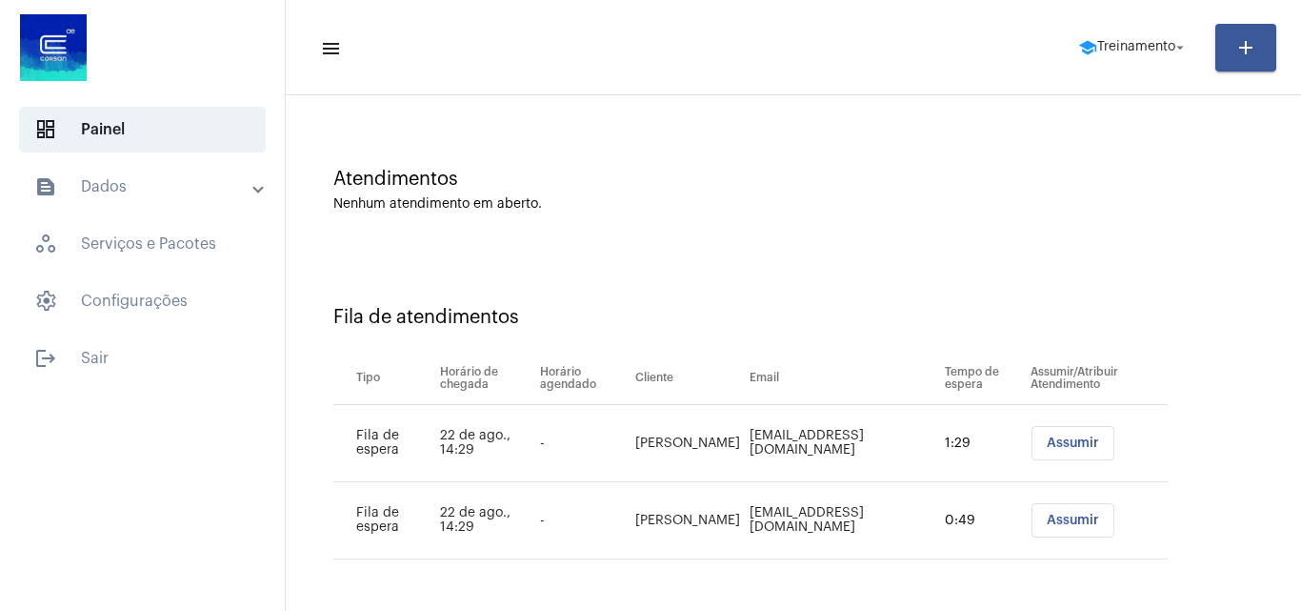
click at [1047, 517] on span "Assumir" at bounding box center [1073, 519] width 52 height 13
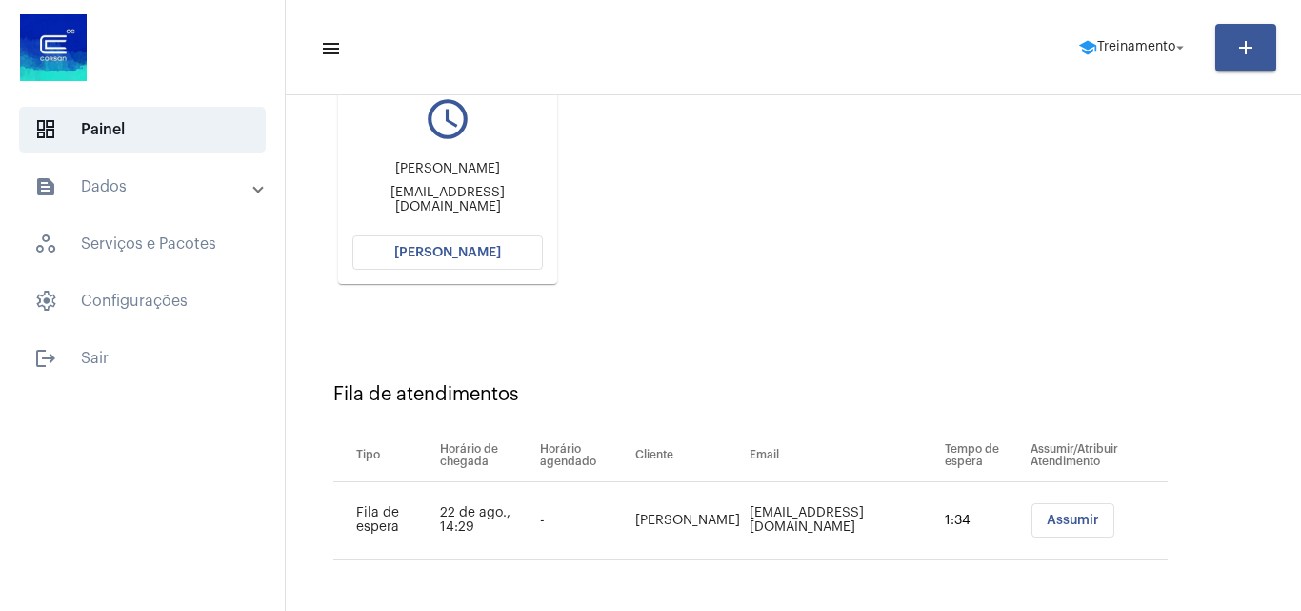
scroll to position [0, 0]
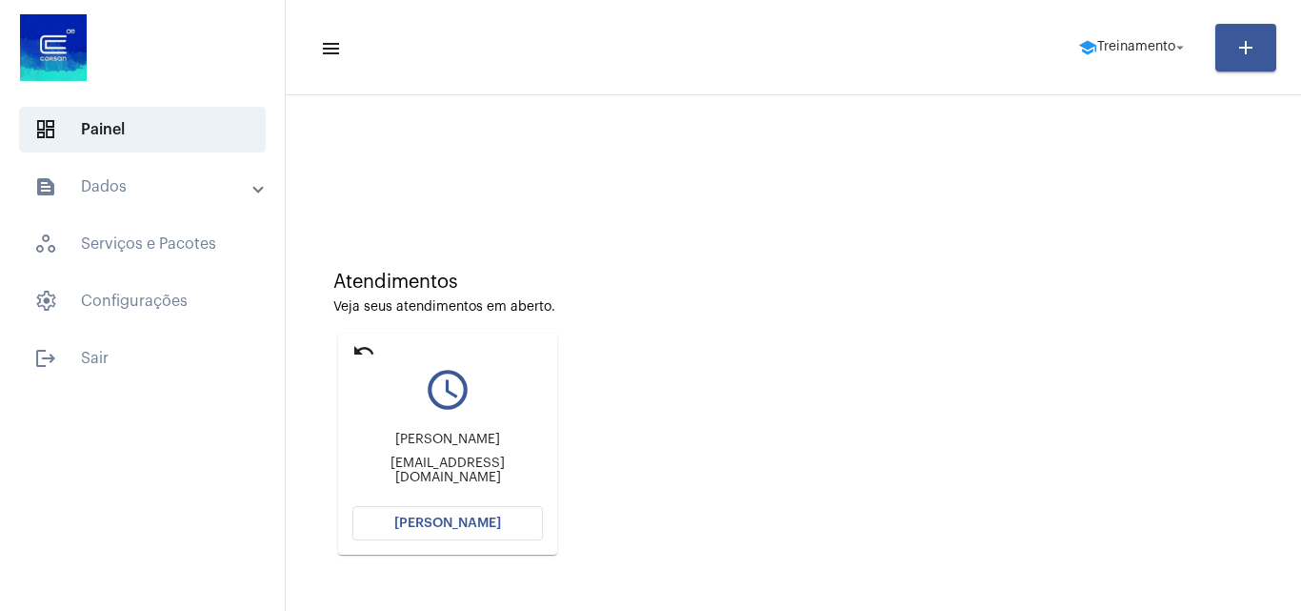
click at [460, 527] on span "[PERSON_NAME]" at bounding box center [447, 522] width 107 height 13
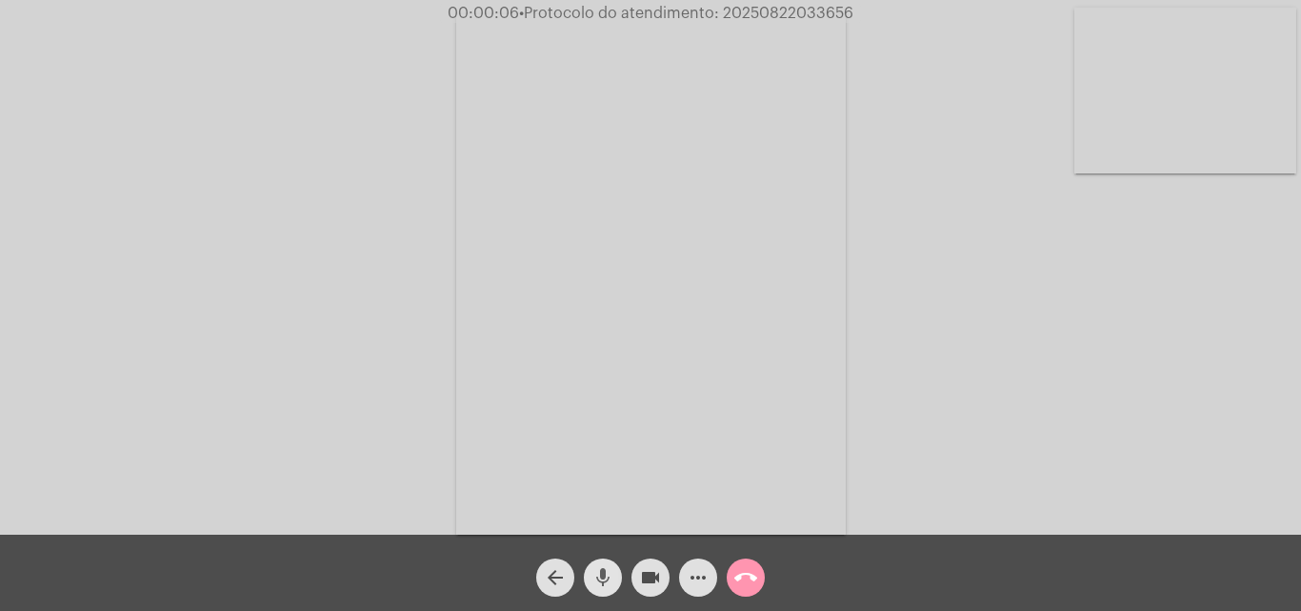
click at [597, 579] on mat-icon "mic" at bounding box center [603, 577] width 23 height 23
click at [958, 395] on div "Acessando Câmera e Microfone..." at bounding box center [651, 272] width 1298 height 534
click at [601, 567] on mat-icon "mic_off" at bounding box center [603, 577] width 23 height 23
click at [603, 581] on mat-icon "mic" at bounding box center [603, 577] width 23 height 23
click at [602, 576] on mat-icon "mic_off" at bounding box center [603, 577] width 23 height 23
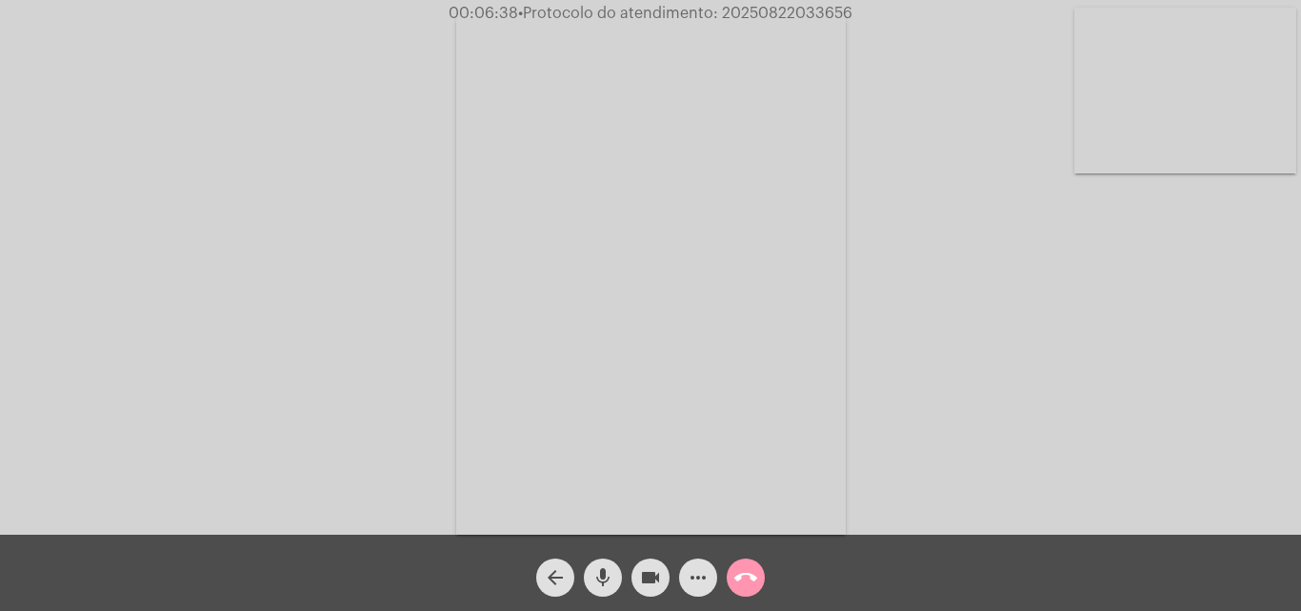
click at [599, 575] on mat-icon "mic" at bounding box center [603, 577] width 23 height 23
click at [589, 587] on button "mic_off" at bounding box center [603, 577] width 38 height 38
click at [599, 585] on mat-icon "mic" at bounding box center [603, 577] width 23 height 23
click at [643, 580] on mat-icon "videocam" at bounding box center [650, 577] width 23 height 23
click at [600, 579] on mat-icon "mic_off" at bounding box center [603, 577] width 23 height 23
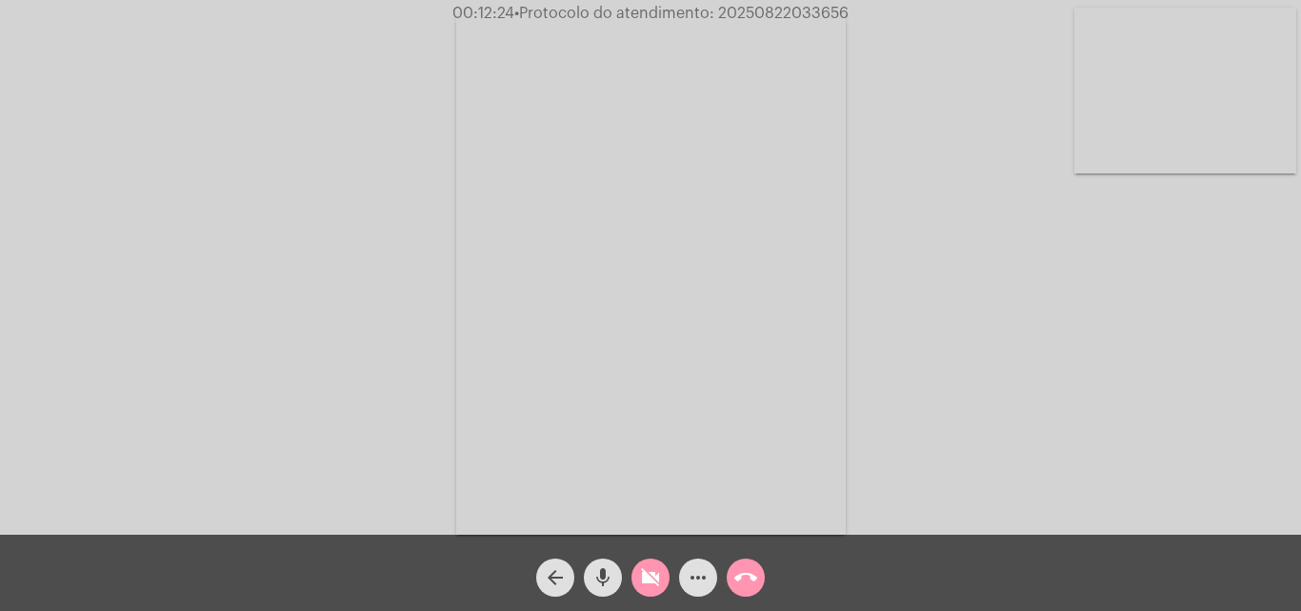
click at [641, 579] on mat-icon "videocam_off" at bounding box center [650, 577] width 23 height 23
click at [601, 559] on span "mic" at bounding box center [603, 577] width 23 height 38
click at [609, 580] on mat-icon "mic_off" at bounding box center [603, 577] width 23 height 23
click at [612, 581] on mat-icon "mic" at bounding box center [603, 577] width 23 height 23
click at [605, 572] on mat-icon "mic_off" at bounding box center [603, 577] width 23 height 23
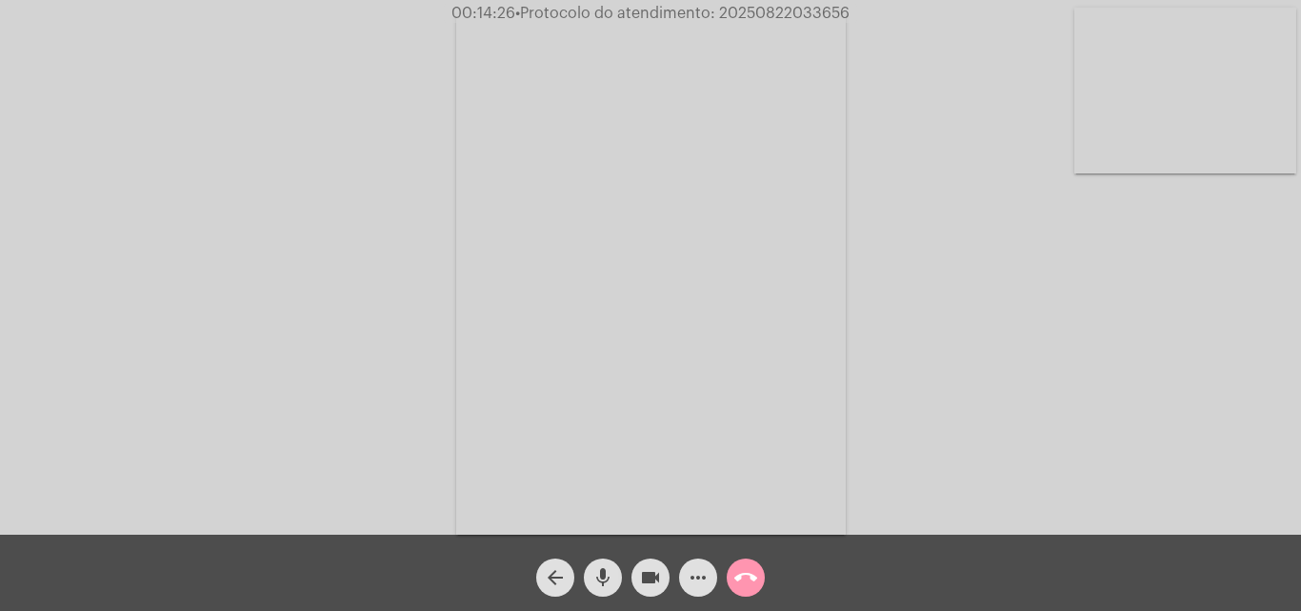
click at [603, 570] on mat-icon "mic" at bounding box center [603, 577] width 23 height 23
click at [607, 567] on mat-icon "mic_off" at bounding box center [603, 577] width 23 height 23
click at [604, 571] on mat-icon "mic" at bounding box center [603, 577] width 23 height 23
click at [594, 576] on mat-icon "mic_off" at bounding box center [603, 577] width 23 height 23
click at [609, 565] on span "mic" at bounding box center [603, 577] width 23 height 38
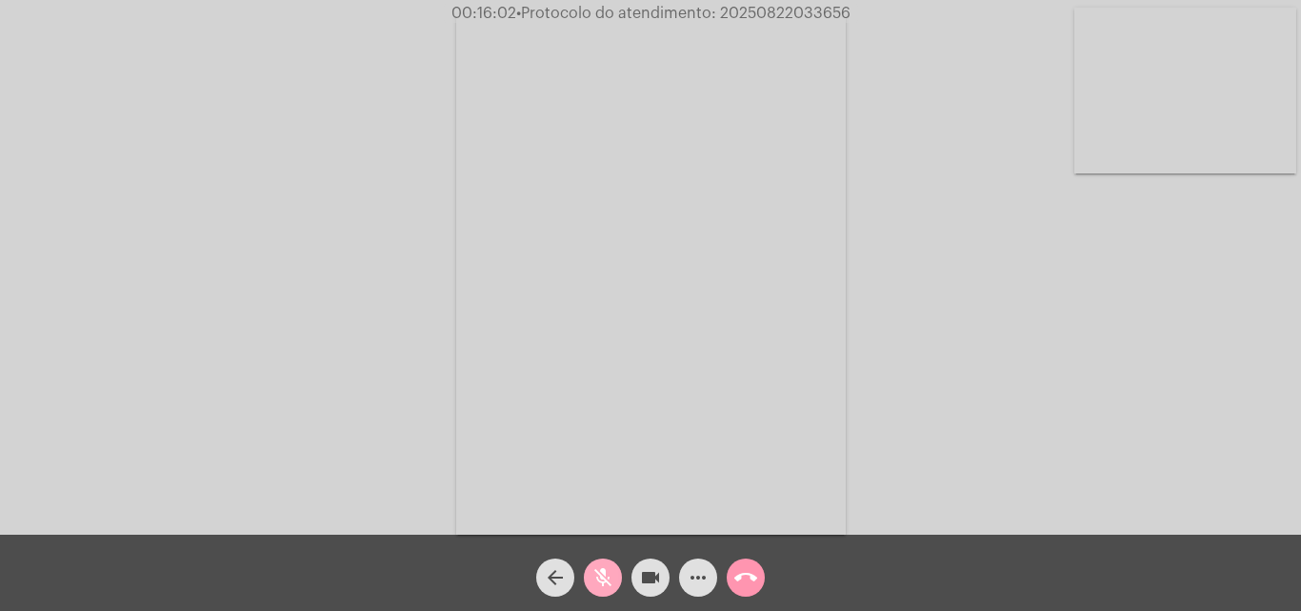
click at [601, 578] on mat-icon "mic_off" at bounding box center [603, 577] width 23 height 23
click at [607, 571] on mat-icon "mic_off" at bounding box center [603, 577] width 23 height 23
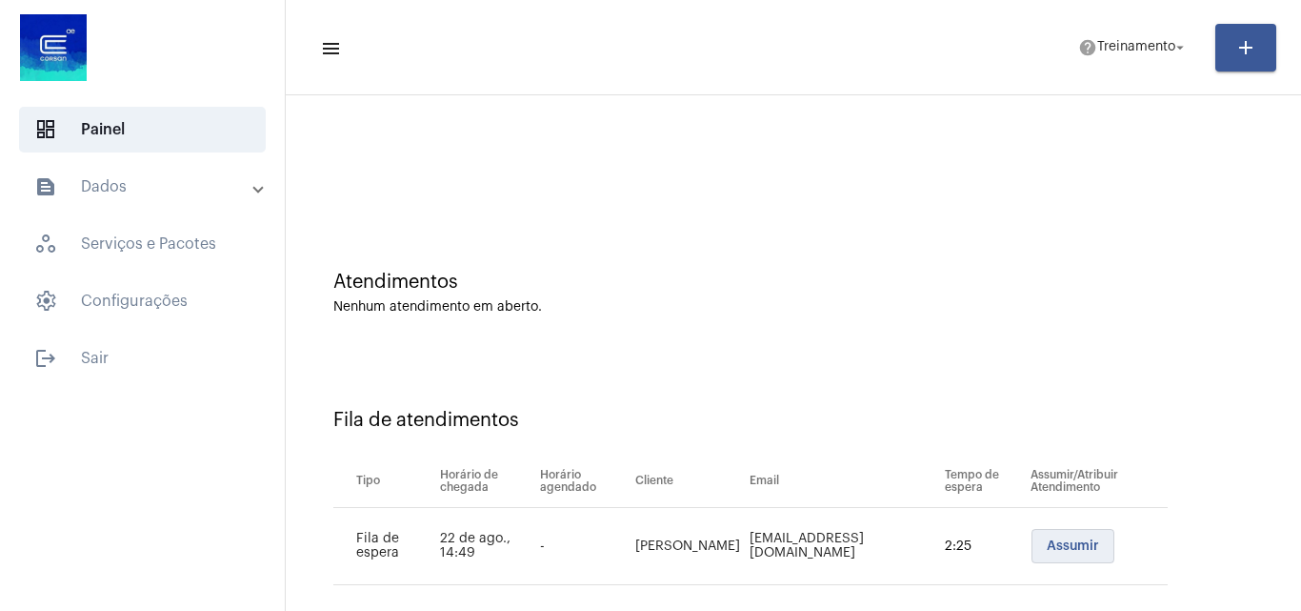
click at [1059, 545] on span "Assumir" at bounding box center [1073, 545] width 52 height 13
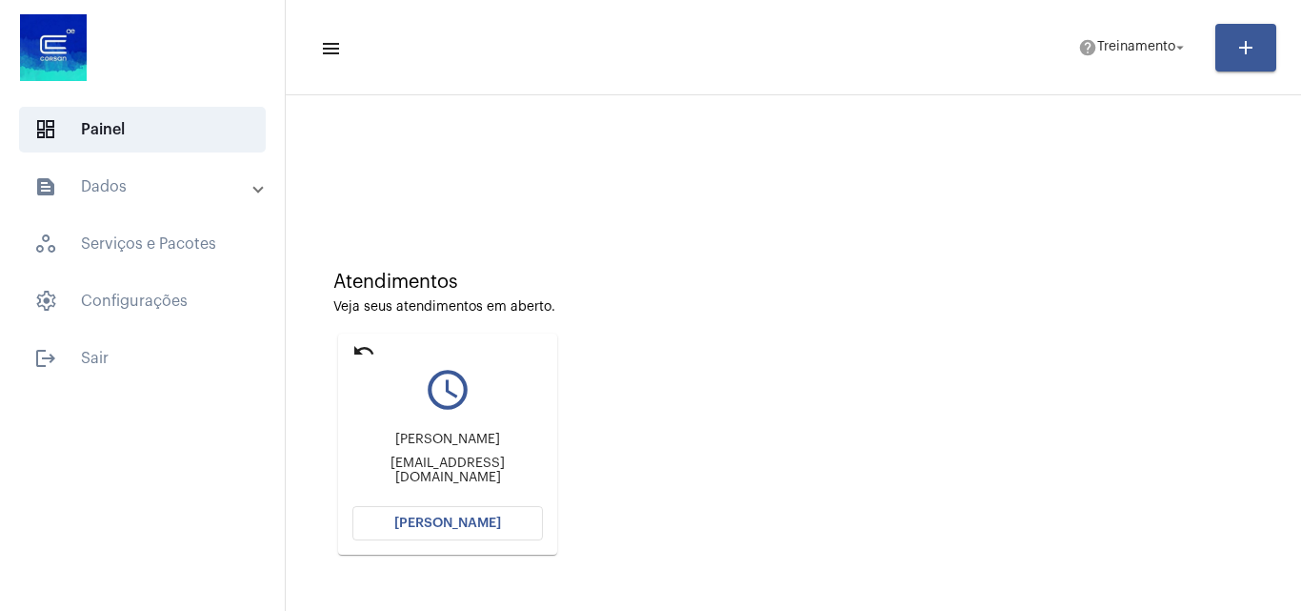
click at [357, 350] on mat-icon "undo" at bounding box center [363, 350] width 23 height 23
click at [366, 349] on mat-icon "undo" at bounding box center [363, 350] width 23 height 23
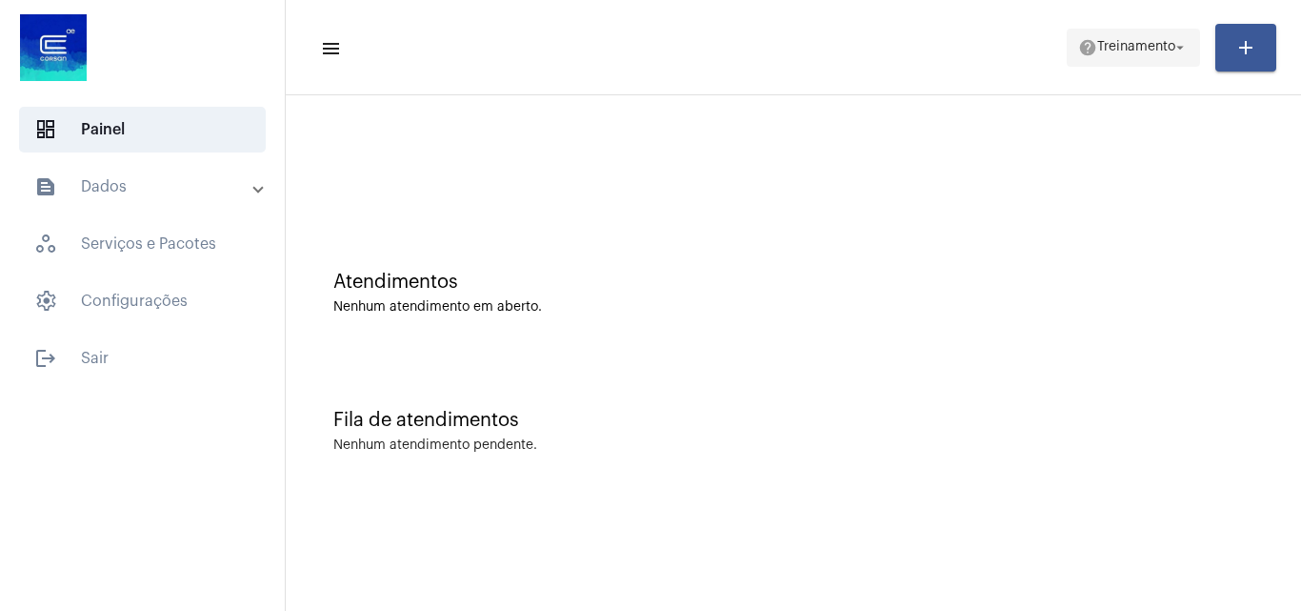
click at [1153, 49] on span "Treinamento" at bounding box center [1136, 47] width 78 height 13
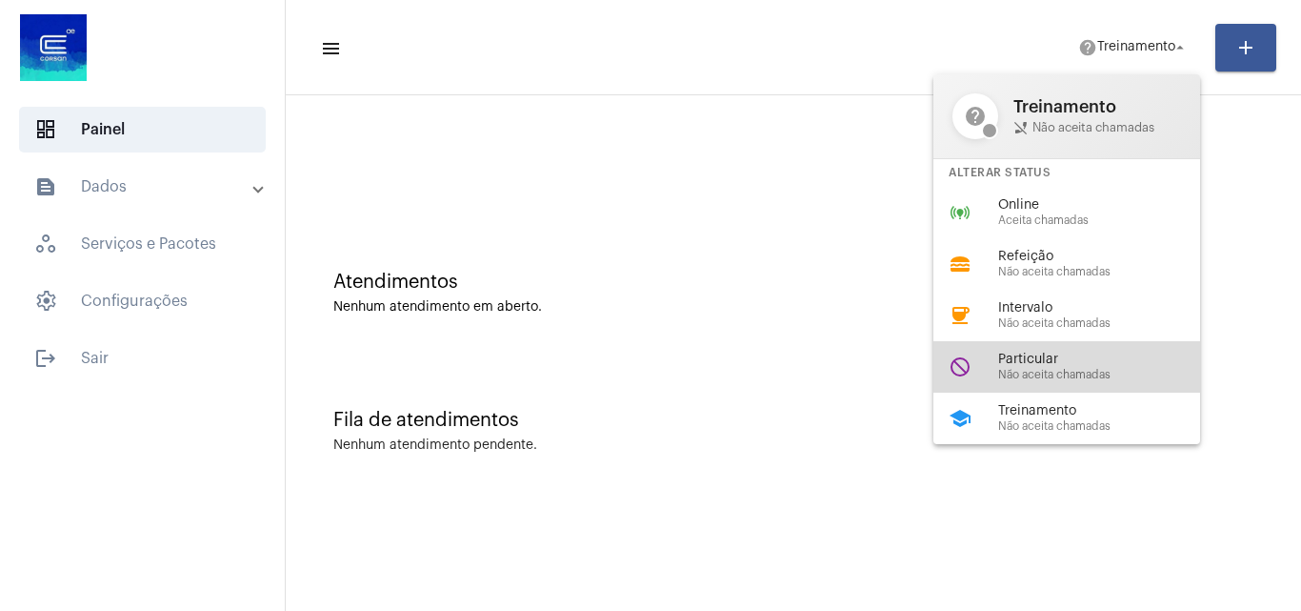
click at [1067, 361] on span "Particular" at bounding box center [1106, 359] width 217 height 14
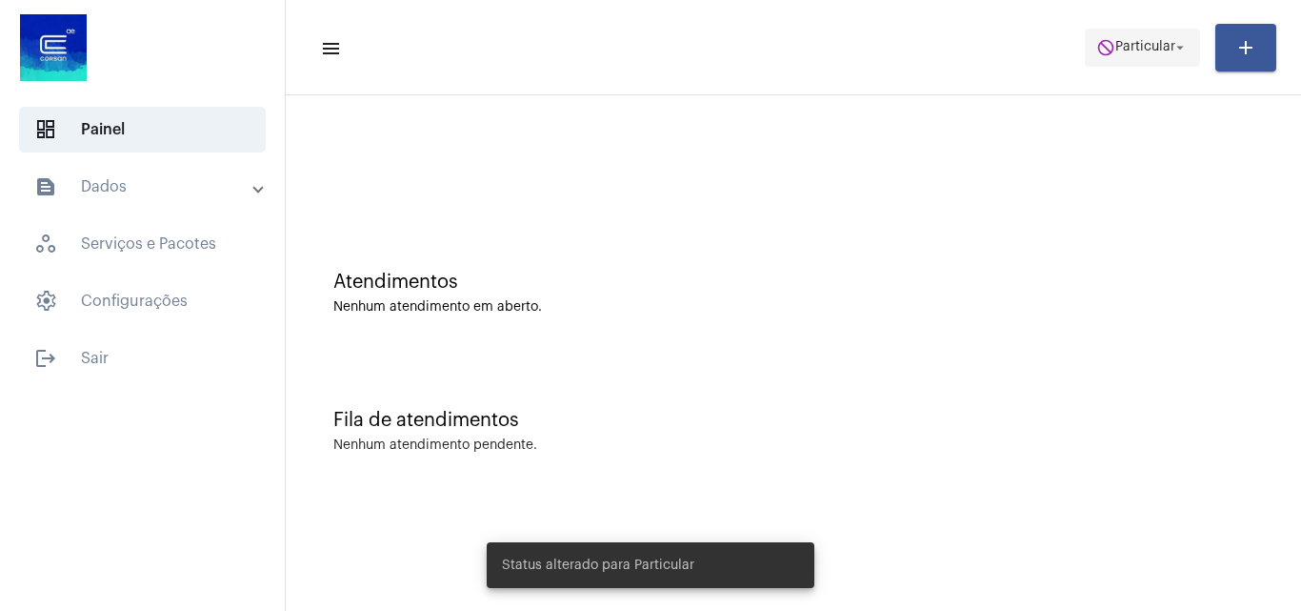
click at [1123, 45] on span "Particular" at bounding box center [1146, 47] width 60 height 13
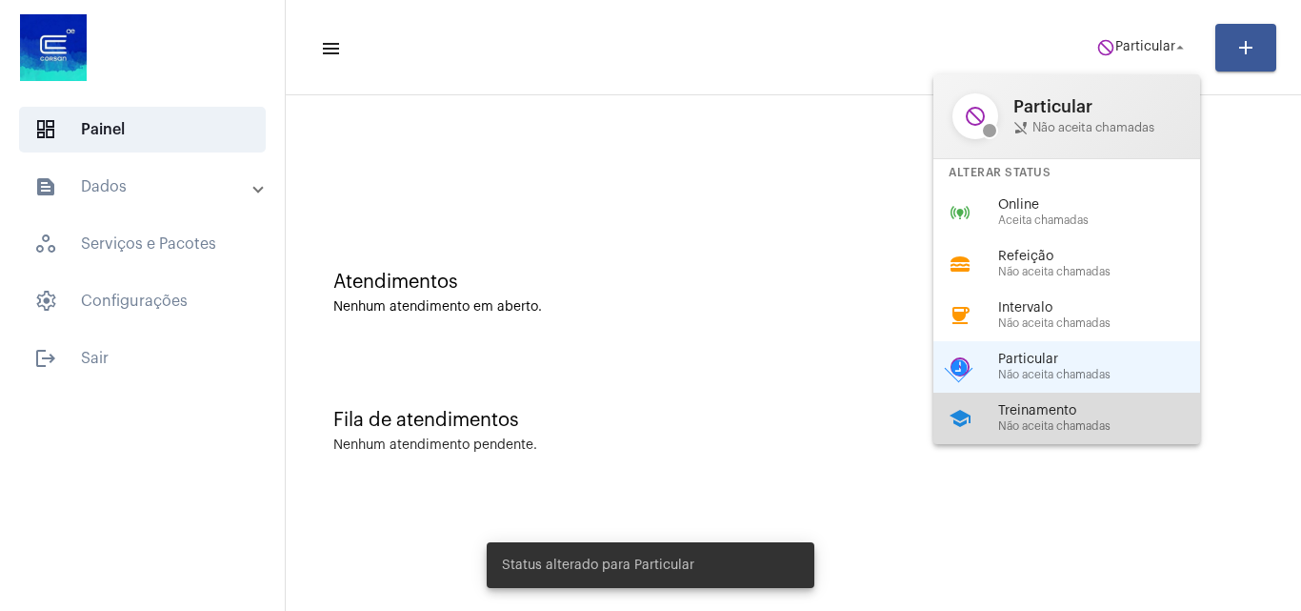
click at [1044, 427] on span "Não aceita chamadas" at bounding box center [1106, 426] width 217 height 12
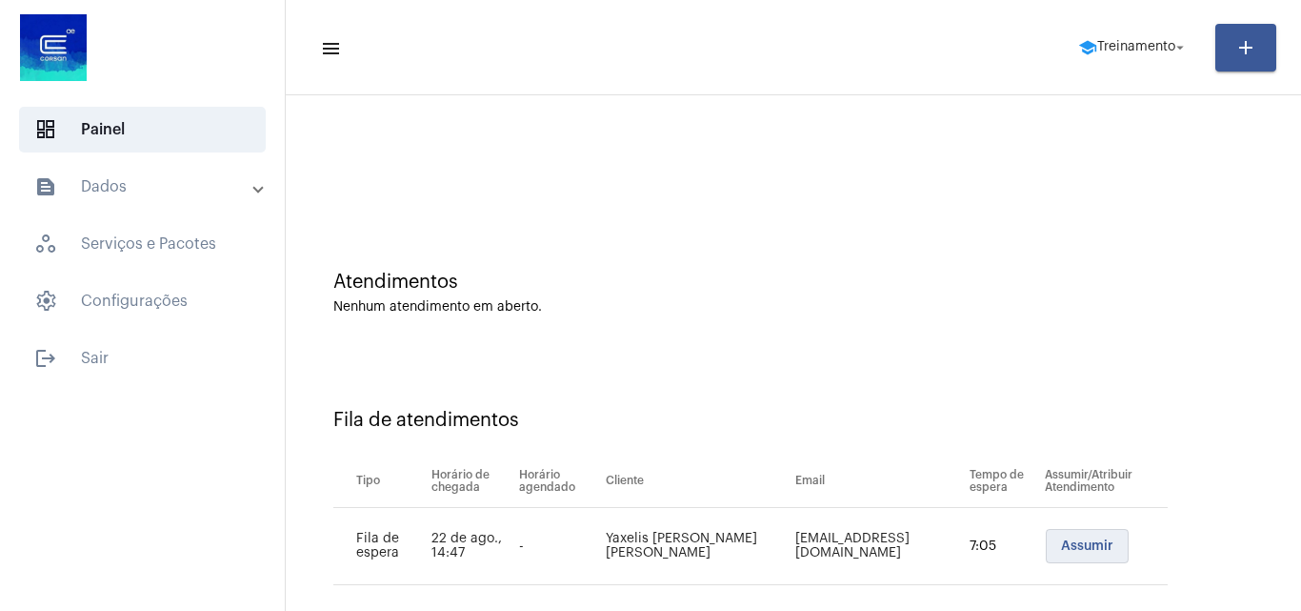
click at [1061, 541] on span "Assumir" at bounding box center [1087, 545] width 52 height 13
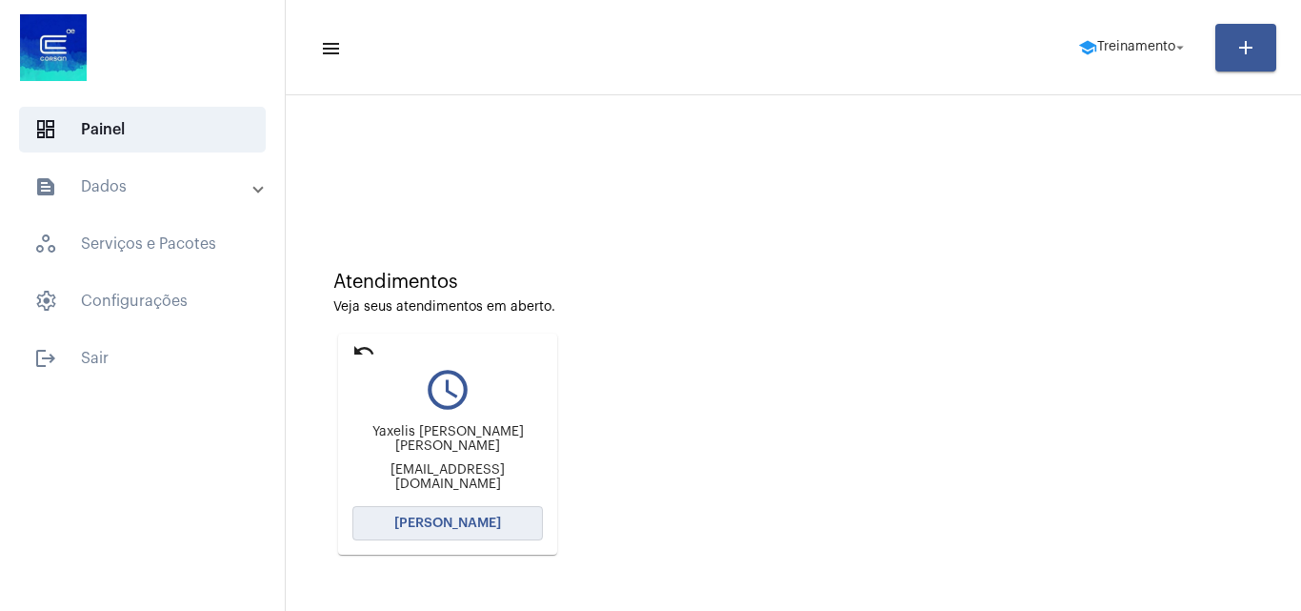
click at [472, 518] on span "[PERSON_NAME]" at bounding box center [447, 522] width 107 height 13
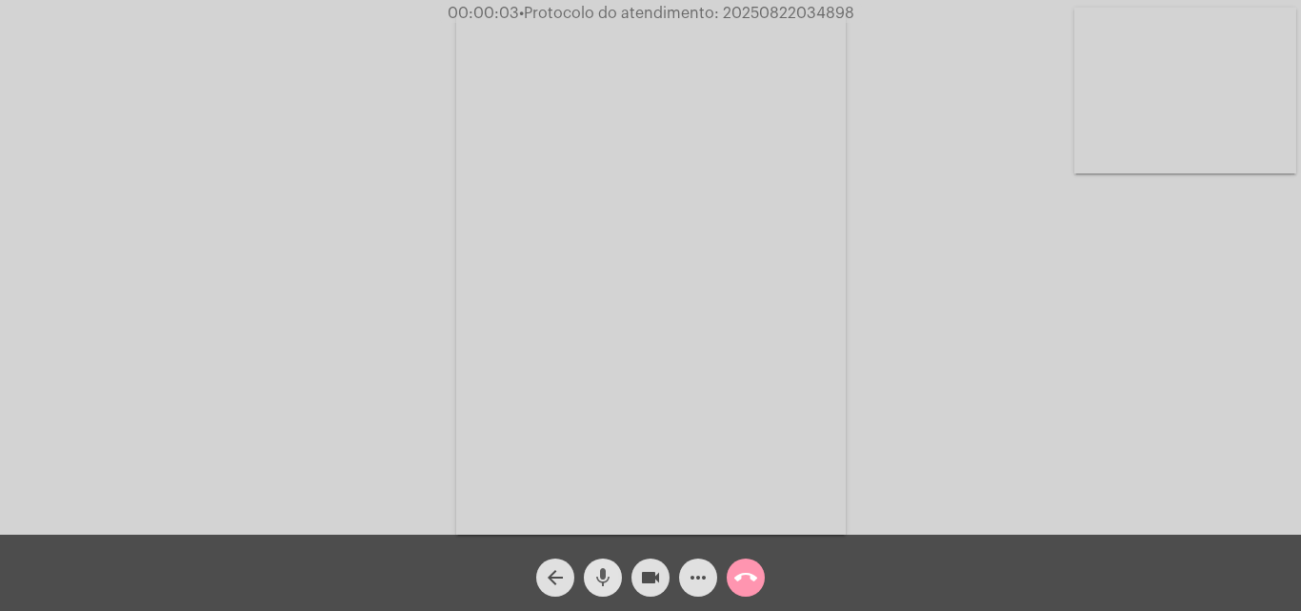
click at [606, 575] on mat-icon "mic" at bounding box center [603, 577] width 23 height 23
click at [594, 576] on mat-icon "mic_off" at bounding box center [603, 577] width 23 height 23
click at [605, 571] on mat-icon "mic" at bounding box center [603, 577] width 23 height 23
click at [587, 569] on button "mic_off" at bounding box center [603, 577] width 38 height 38
click at [690, 577] on mat-icon "more_horiz" at bounding box center [698, 577] width 23 height 23
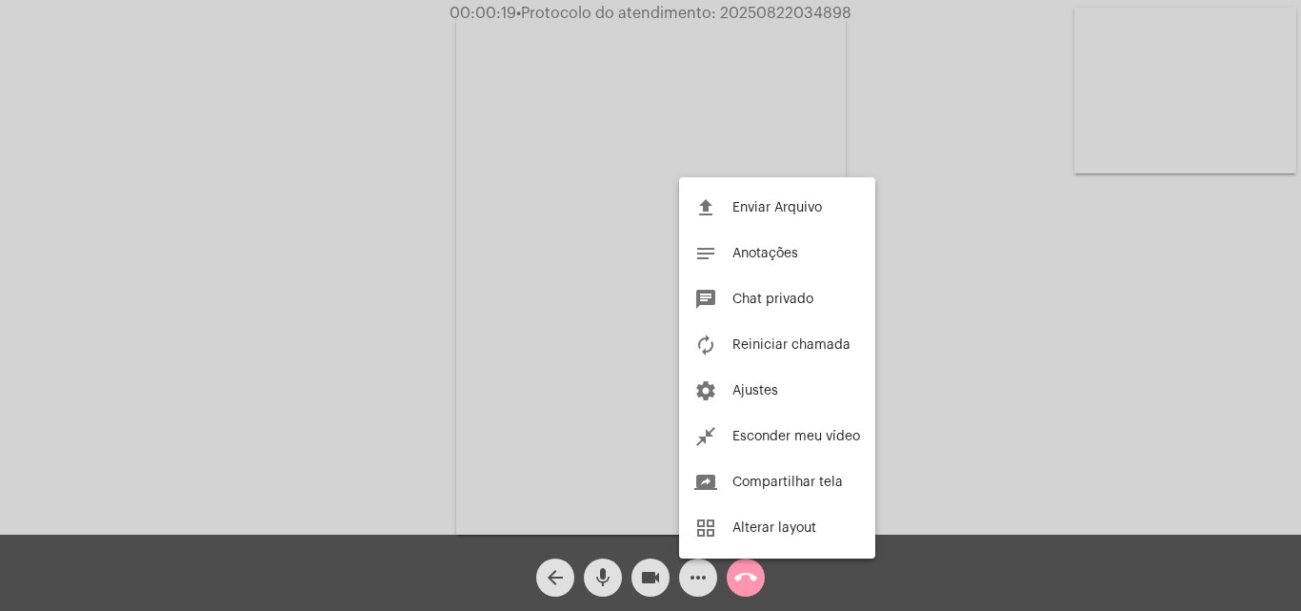
click at [246, 303] on div at bounding box center [650, 305] width 1301 height 611
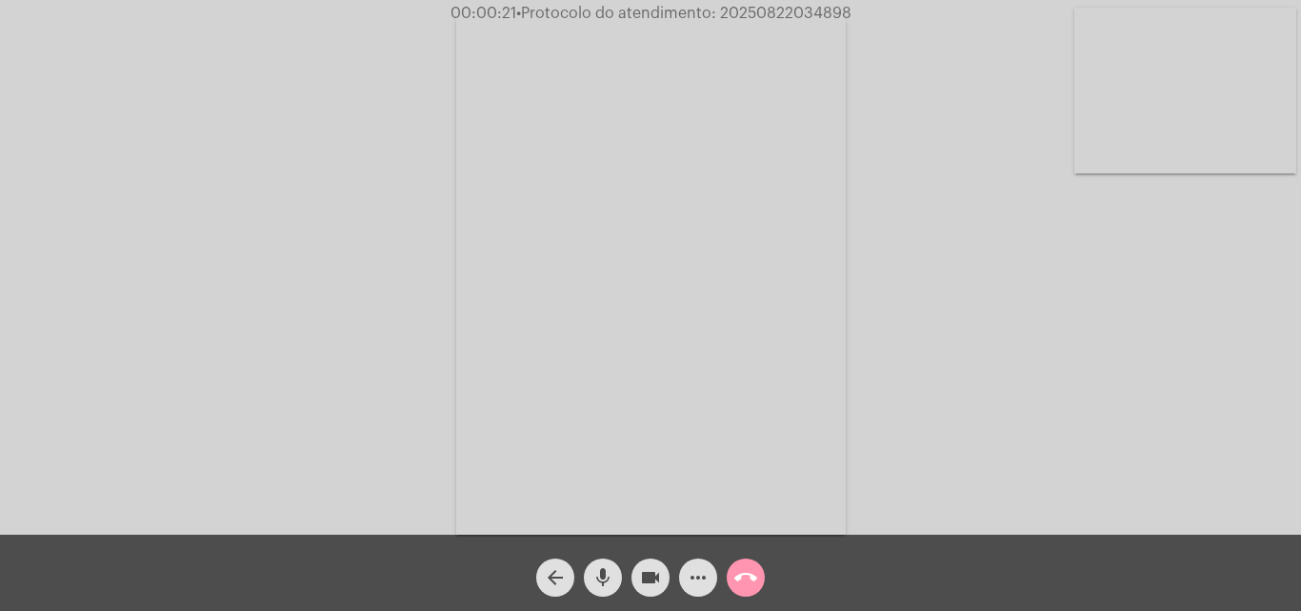
click at [609, 574] on mat-icon "mic" at bounding box center [603, 577] width 23 height 23
click at [605, 573] on mat-icon "mic_off" at bounding box center [603, 577] width 23 height 23
click at [603, 563] on span "mic" at bounding box center [603, 577] width 23 height 38
click at [606, 574] on mat-icon "mic_off" at bounding box center [603, 577] width 23 height 23
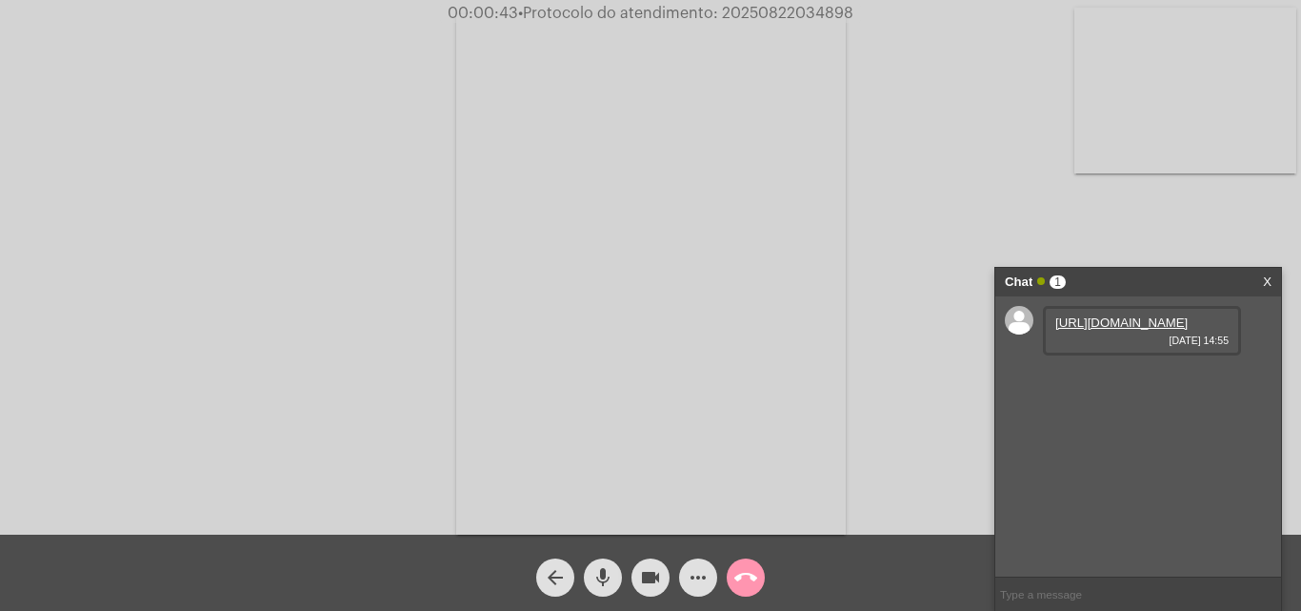
click at [1117, 330] on link "https://neft-transfer-bucket.s3.amazonaws.com/temp-699c96b9-2fed-db57-d44b-6ff6…" at bounding box center [1122, 322] width 132 height 14
click at [855, 333] on div "Acessando Câmera e Microfone..." at bounding box center [651, 272] width 1298 height 534
click at [73, 182] on div "Acessando Câmera e Microfone..." at bounding box center [651, 272] width 1298 height 534
click at [1097, 384] on link "https://neft-transfer-bucket.s3.amazonaws.com/temp-a5bc64e0-ce50-2f81-bf15-1a7a…" at bounding box center [1122, 377] width 132 height 14
click at [131, 218] on div "Acessando Câmera e Microfone..." at bounding box center [651, 272] width 1298 height 534
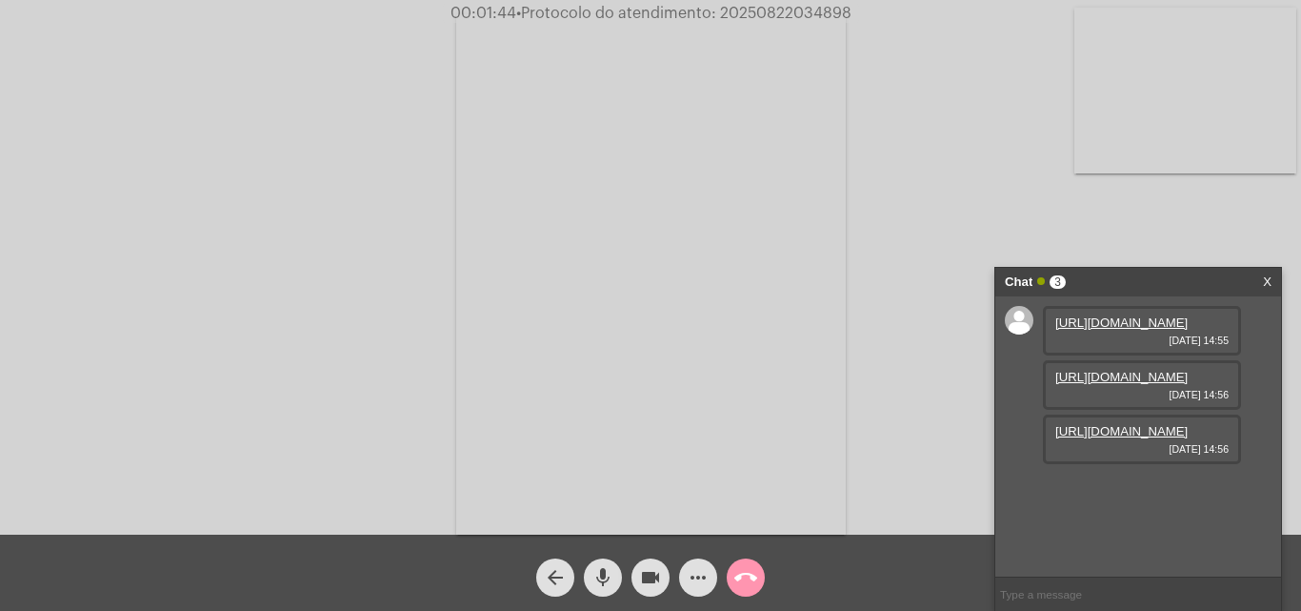
click at [1120, 438] on link "https://neft-transfer-bucket.s3.amazonaws.com/temp-9ecc4724-89b1-319b-eda2-947b…" at bounding box center [1122, 431] width 132 height 14
click at [149, 230] on div "Acessando Câmera e Microfone..." at bounding box center [651, 272] width 1298 height 534
click at [604, 580] on mat-icon "mic" at bounding box center [603, 577] width 23 height 23
click at [644, 577] on mat-icon "videocam" at bounding box center [650, 577] width 23 height 23
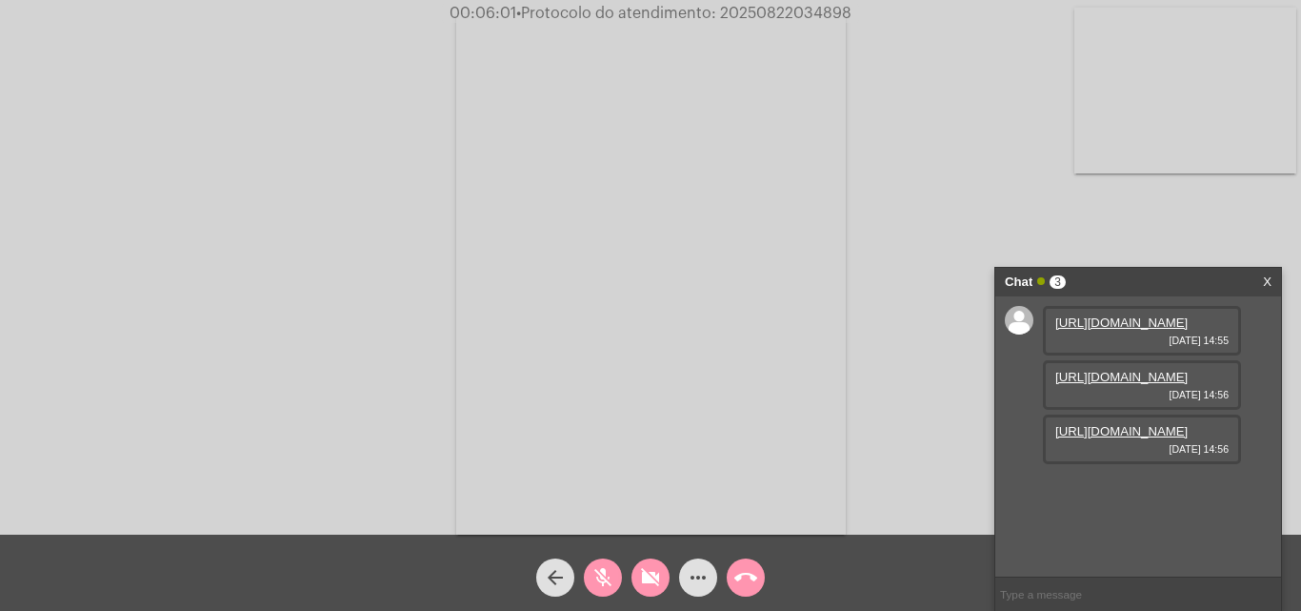
click at [654, 568] on mat-icon "videocam_off" at bounding box center [650, 577] width 23 height 23
click at [600, 557] on div "mic_off" at bounding box center [603, 573] width 48 height 48
click at [606, 570] on mat-icon "mic" at bounding box center [603, 577] width 23 height 23
click at [605, 568] on mat-icon "mic_off" at bounding box center [603, 577] width 23 height 23
click at [1265, 278] on link "X" at bounding box center [1267, 282] width 9 height 29
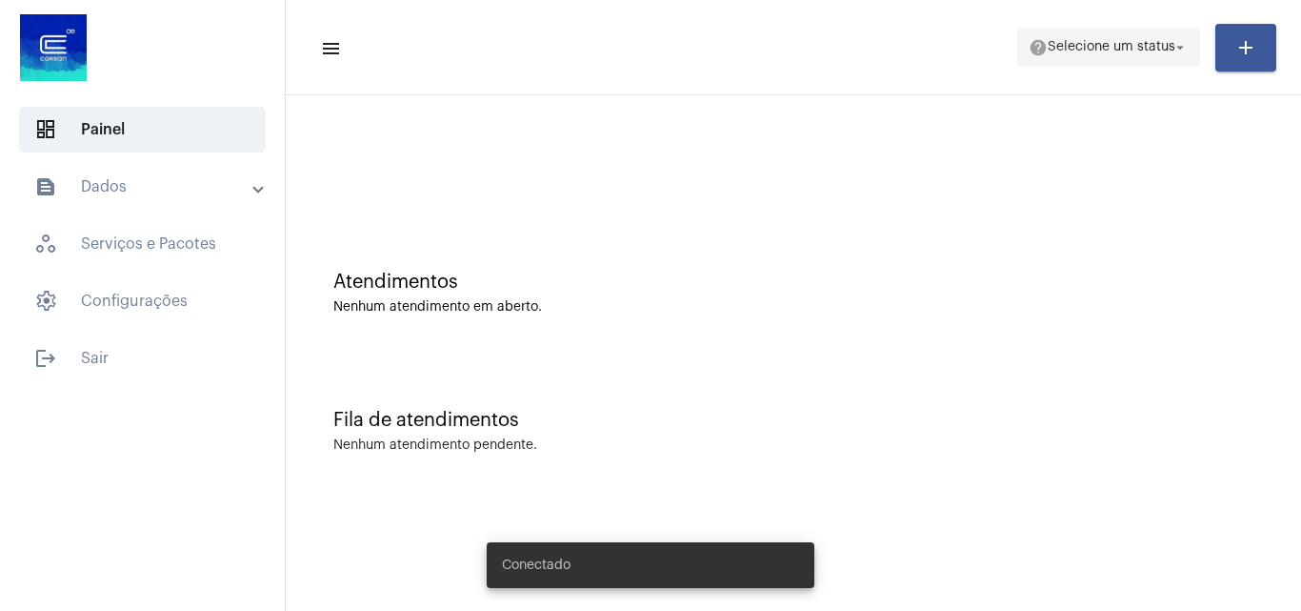
click at [1132, 39] on span "help Selecione um status arrow_drop_down" at bounding box center [1109, 47] width 160 height 34
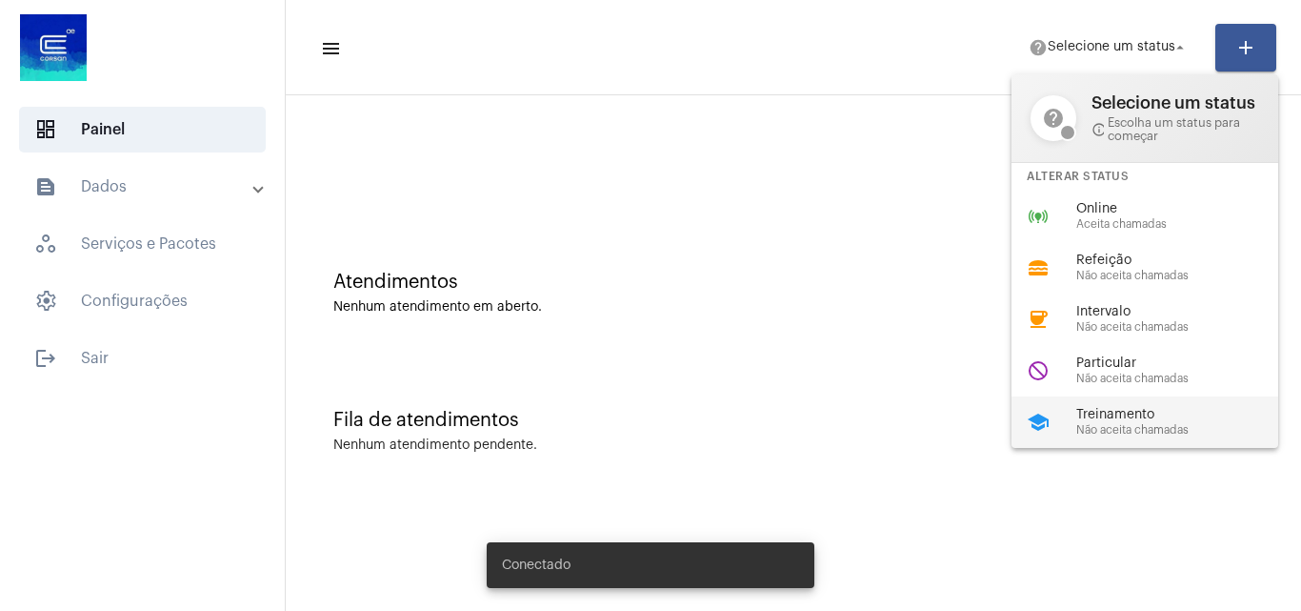
click at [1098, 420] on span "Treinamento" at bounding box center [1185, 415] width 217 height 14
